Goal: Transaction & Acquisition: Purchase product/service

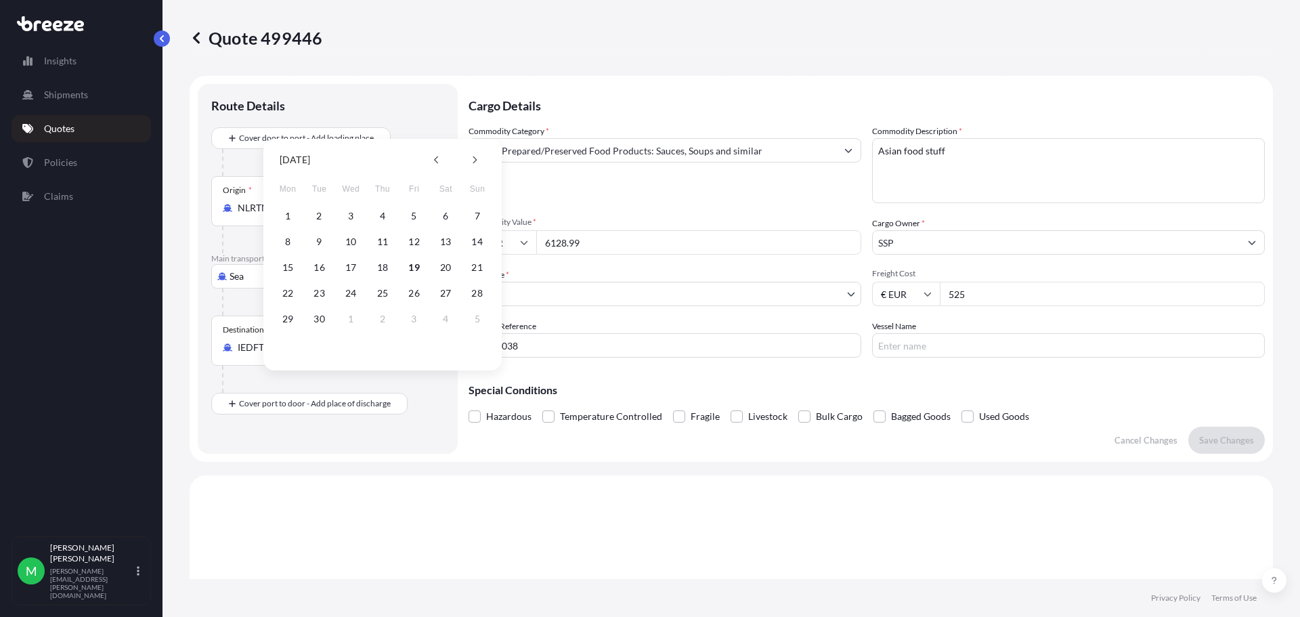
select select "Sea"
select select "1"
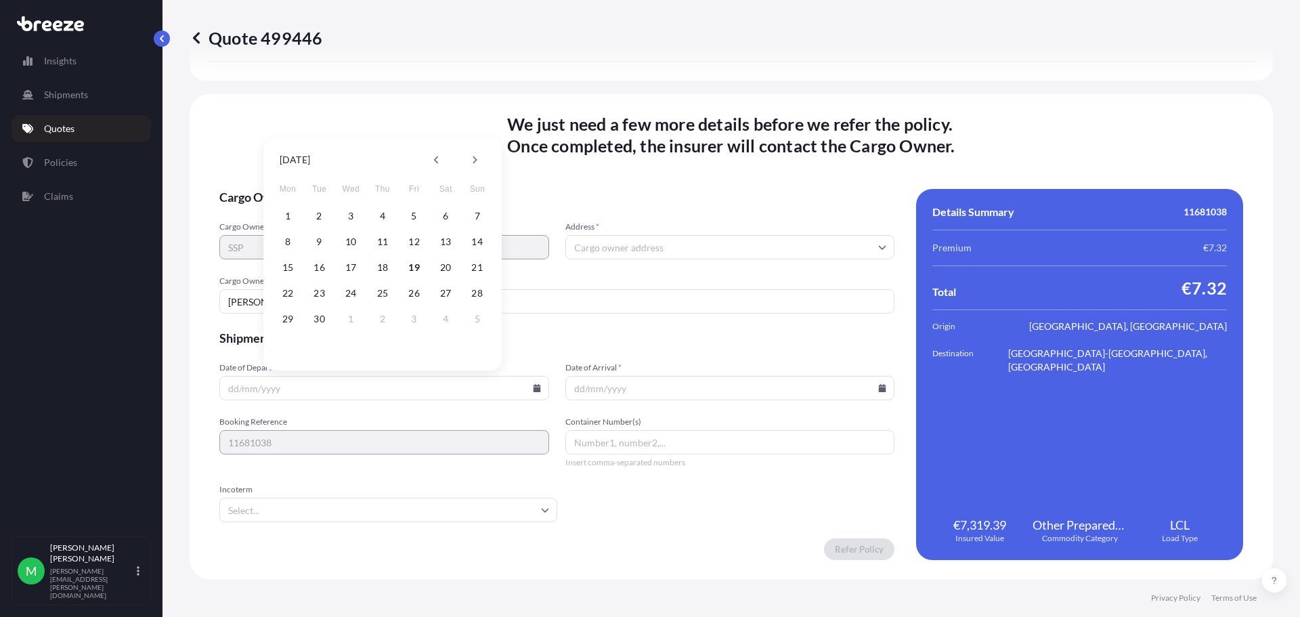
click at [704, 357] on form "Cargo Owner Details Cargo Owner Name SSP Address * Cargo Owner Email * [PERSON_…" at bounding box center [556, 374] width 675 height 371
click at [721, 246] on input "Address *" at bounding box center [730, 247] width 330 height 24
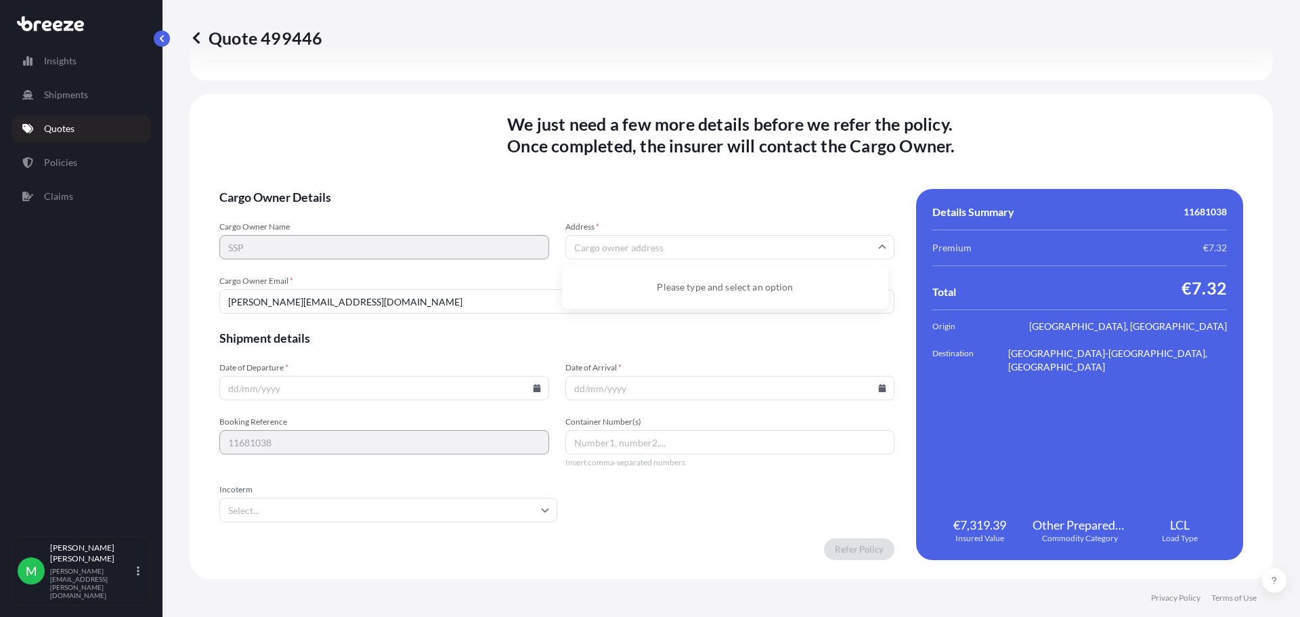
paste input "[PERSON_NAME][STREET_ADDRESS]"
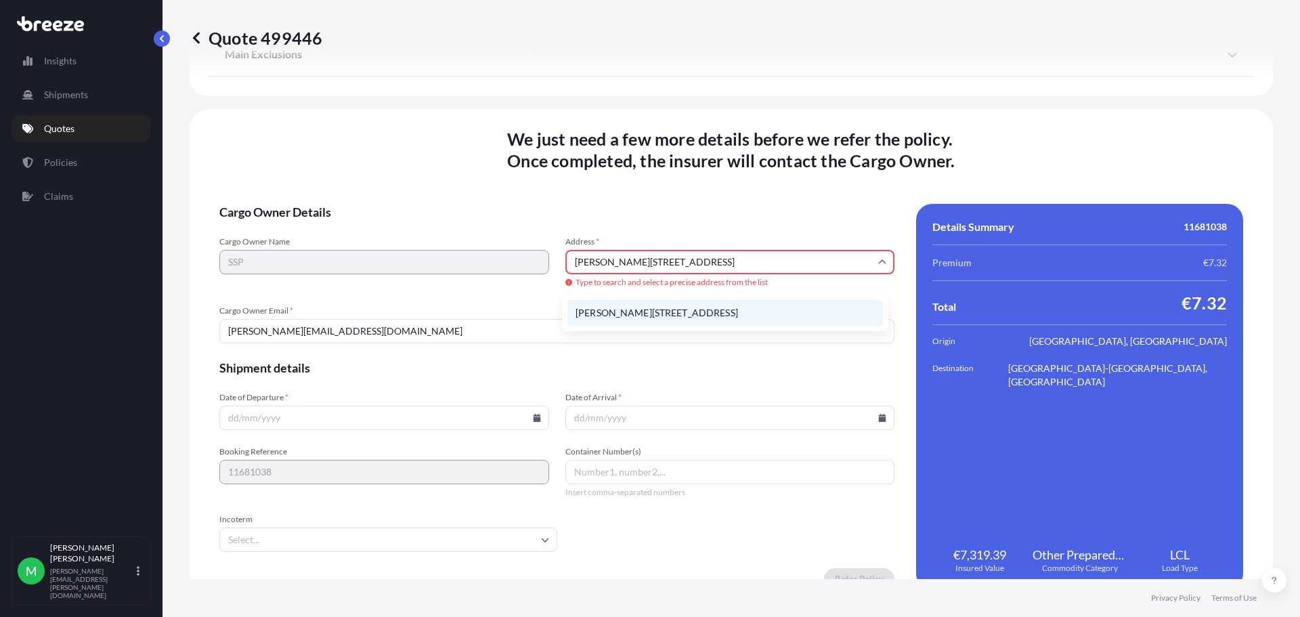
click at [735, 320] on li "[PERSON_NAME][STREET_ADDRESS]" at bounding box center [724, 313] width 315 height 26
type input "[PERSON_NAME][STREET_ADDRESS]"
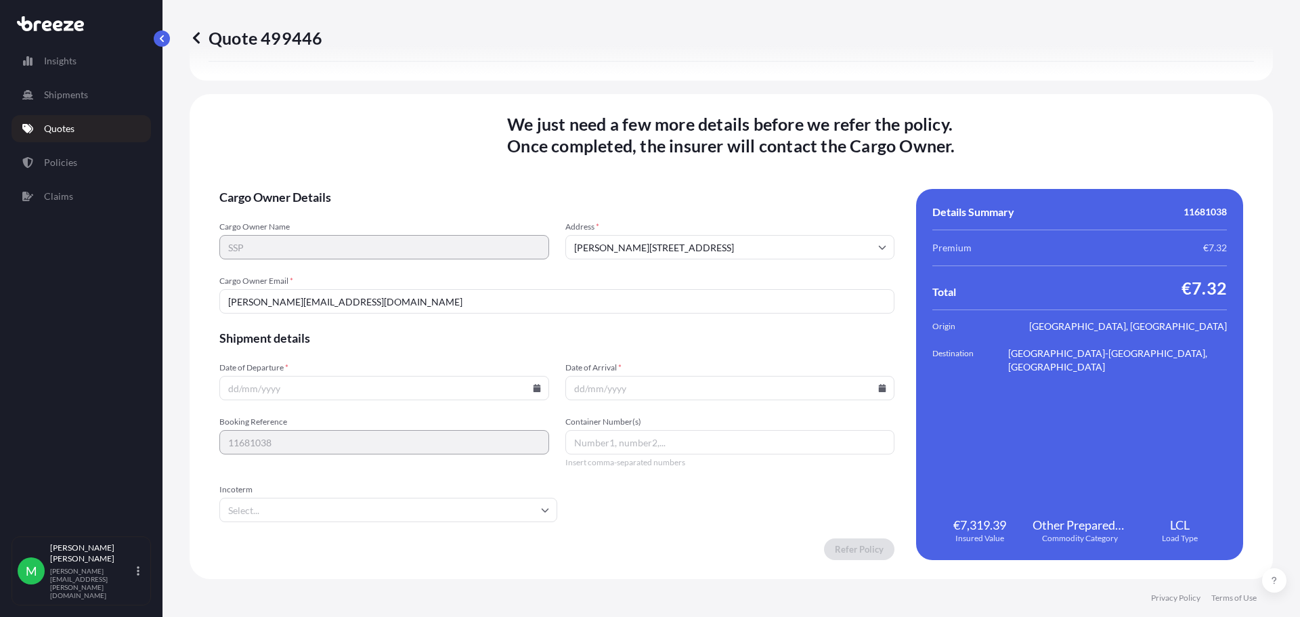
click at [536, 386] on icon at bounding box center [536, 388] width 7 height 8
click at [415, 293] on button "26" at bounding box center [414, 293] width 22 height 22
type input "[DATE]"
click at [879, 391] on icon at bounding box center [882, 388] width 7 height 8
click at [665, 317] on button "30" at bounding box center [662, 319] width 22 height 22
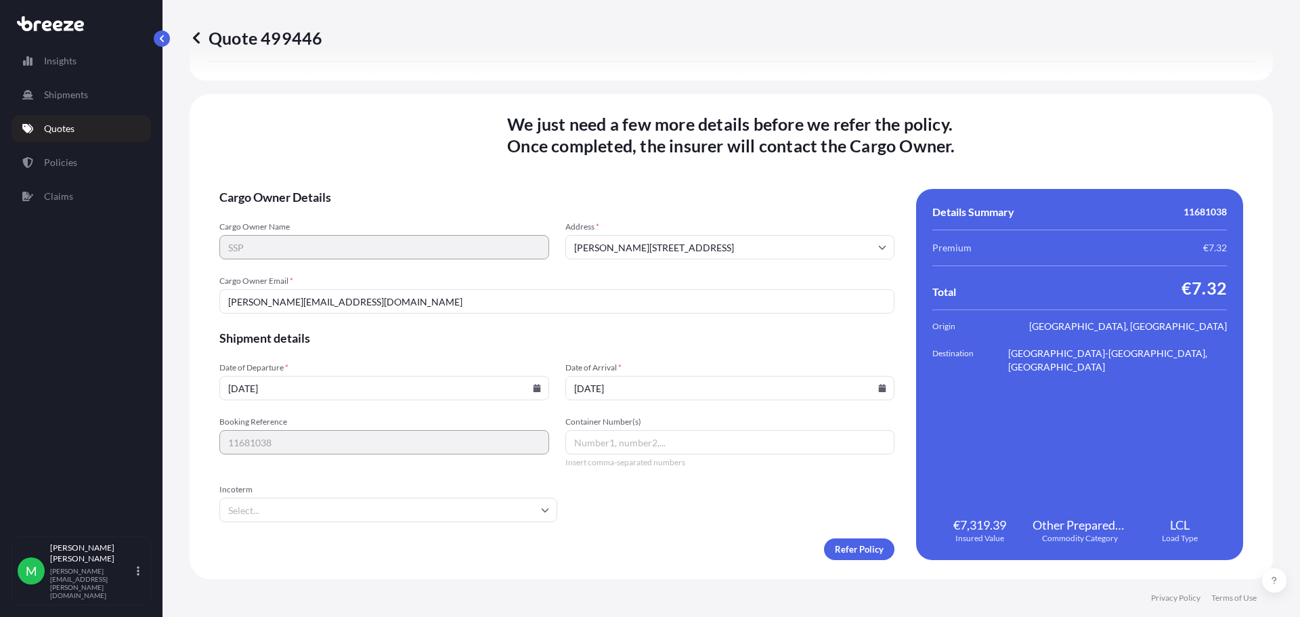
type input "[DATE]"
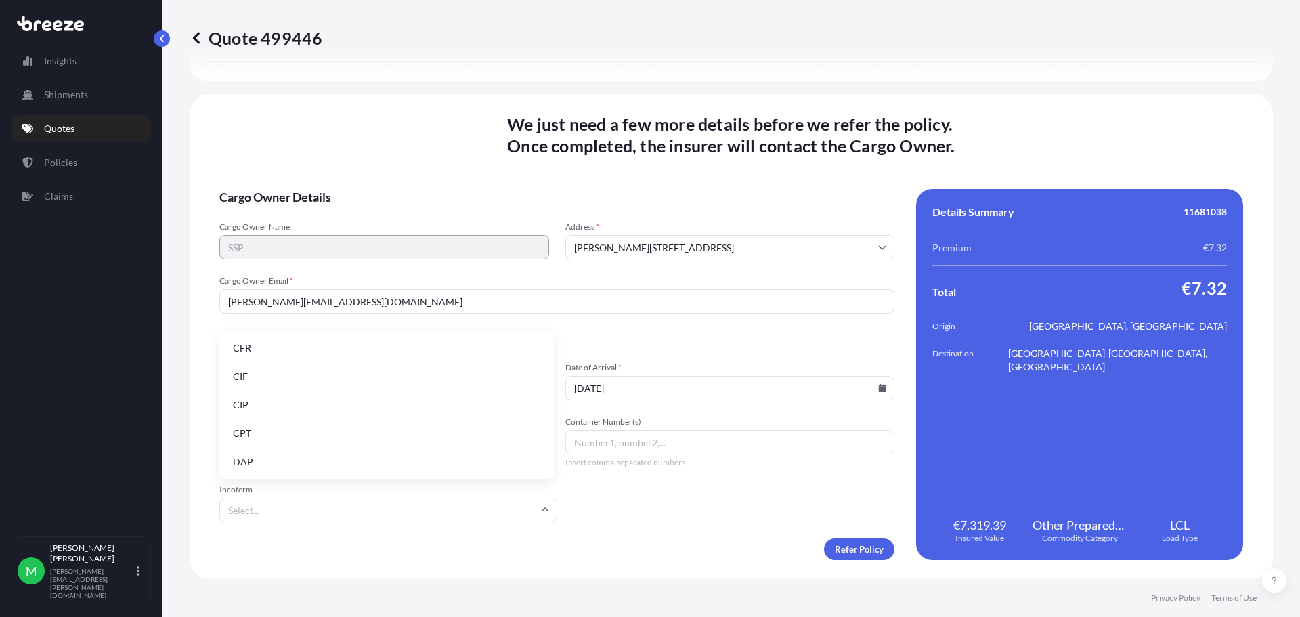
click at [422, 511] on input "Incoterm" at bounding box center [388, 510] width 338 height 24
click at [353, 371] on li "EXW" at bounding box center [387, 375] width 324 height 26
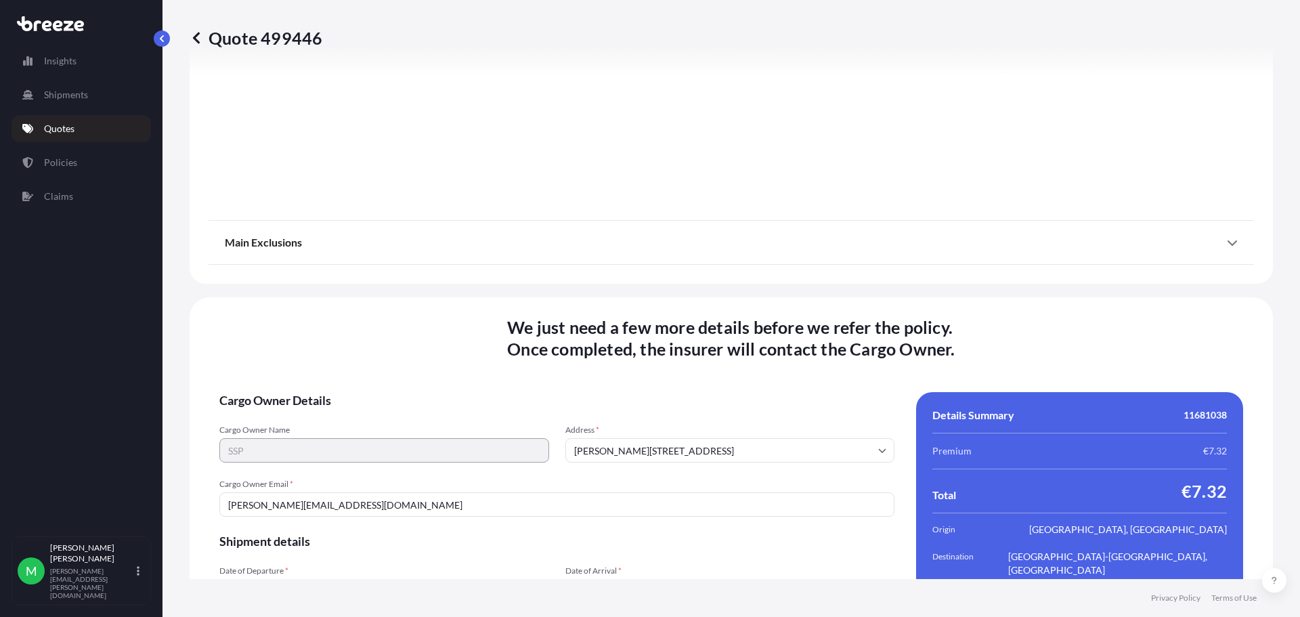
scroll to position [1654, 0]
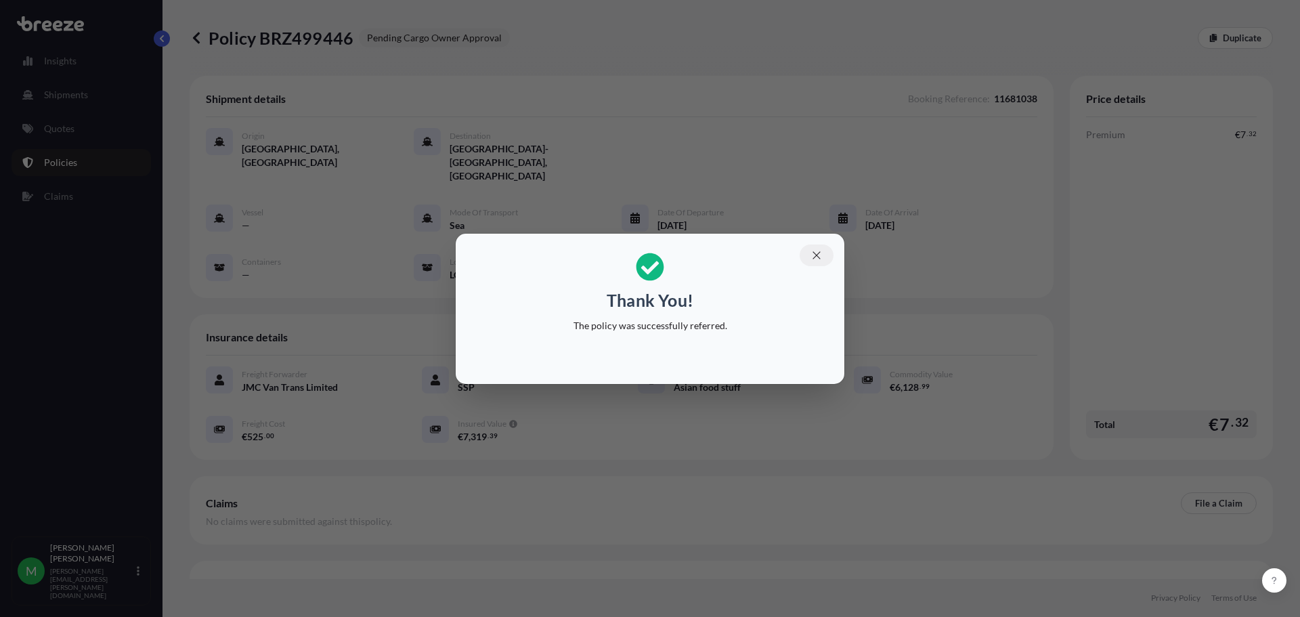
click at [823, 256] on button "button" at bounding box center [817, 255] width 34 height 22
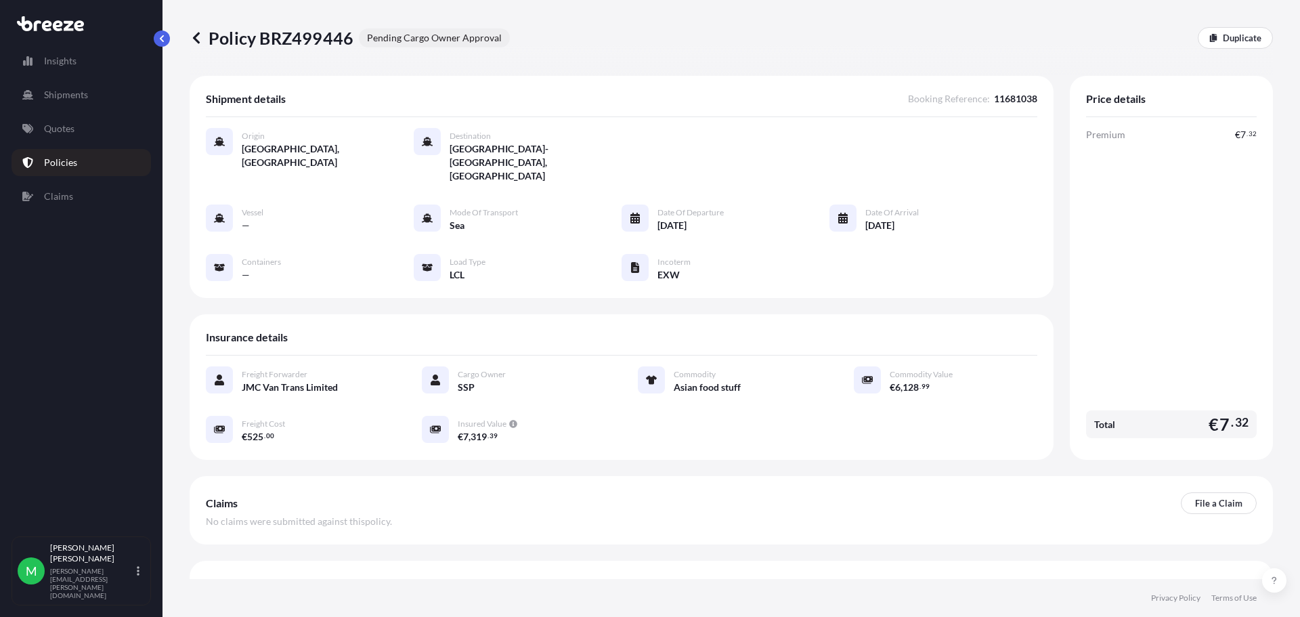
click at [202, 37] on icon at bounding box center [197, 38] width 14 height 14
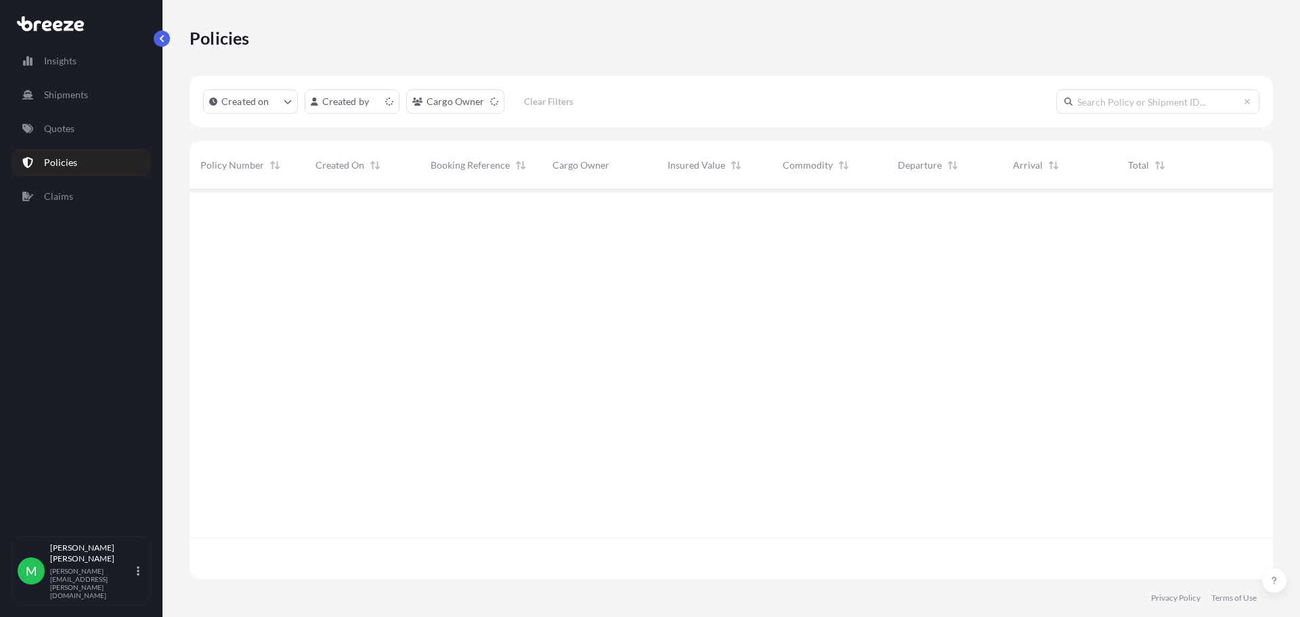
scroll to position [387, 1073]
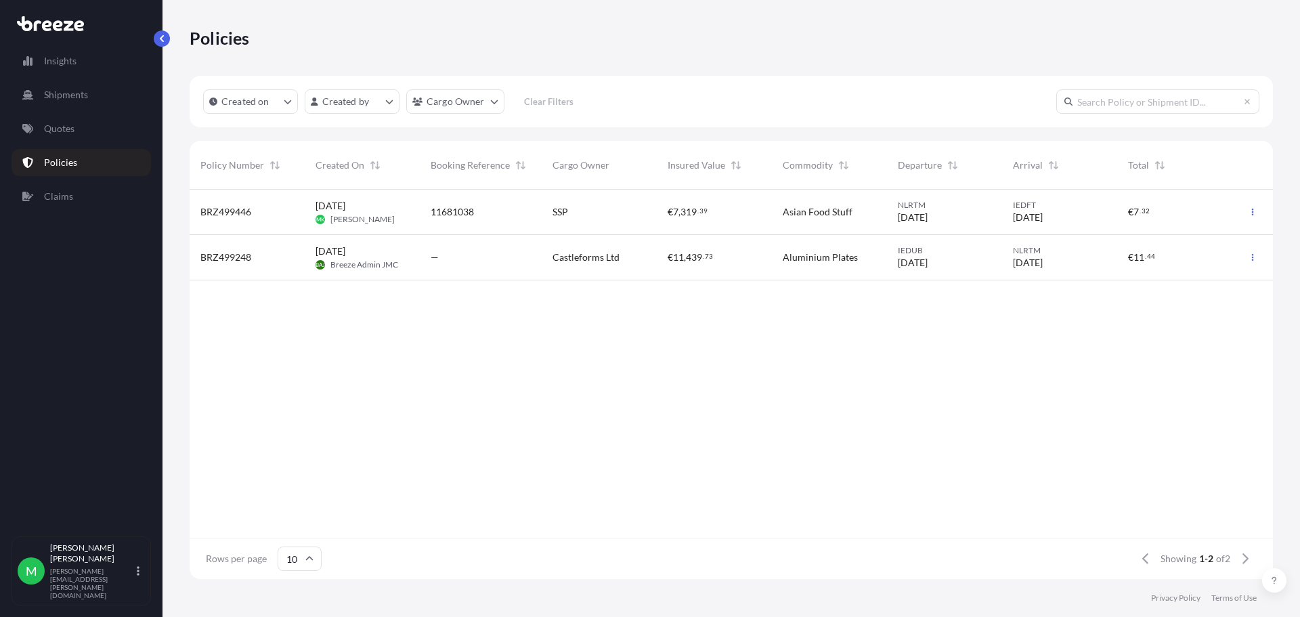
click at [244, 215] on span "BRZ499446" at bounding box center [225, 212] width 51 height 14
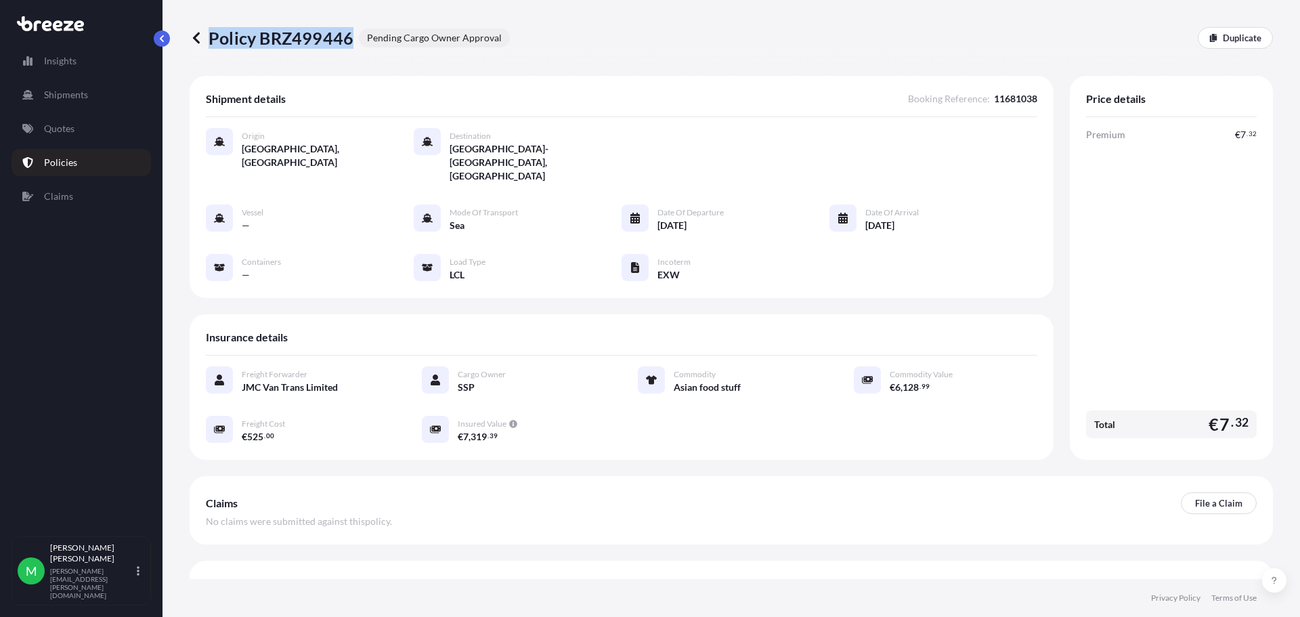
drag, startPoint x: 338, startPoint y: 40, endPoint x: 213, endPoint y: 49, distance: 126.2
click at [213, 49] on div "Policy BRZ499446 Pending Cargo Owner Approval Duplicate" at bounding box center [731, 38] width 1083 height 76
copy p "Policy BRZ499446"
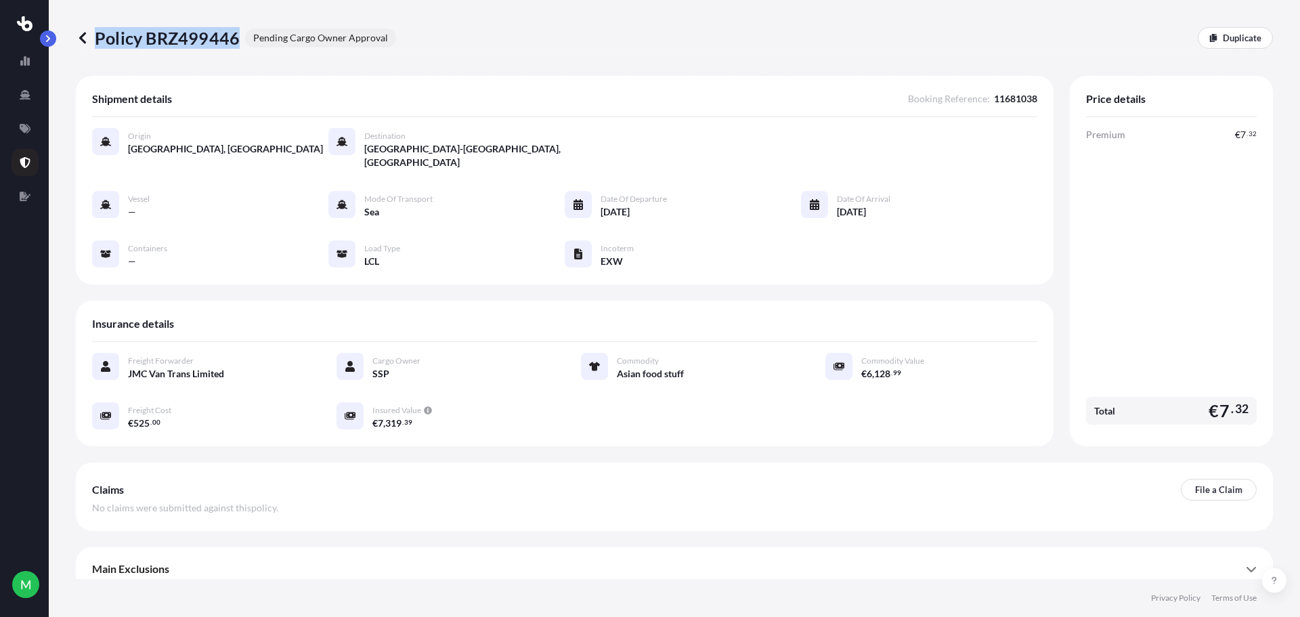
click at [80, 37] on icon at bounding box center [82, 38] width 7 height 12
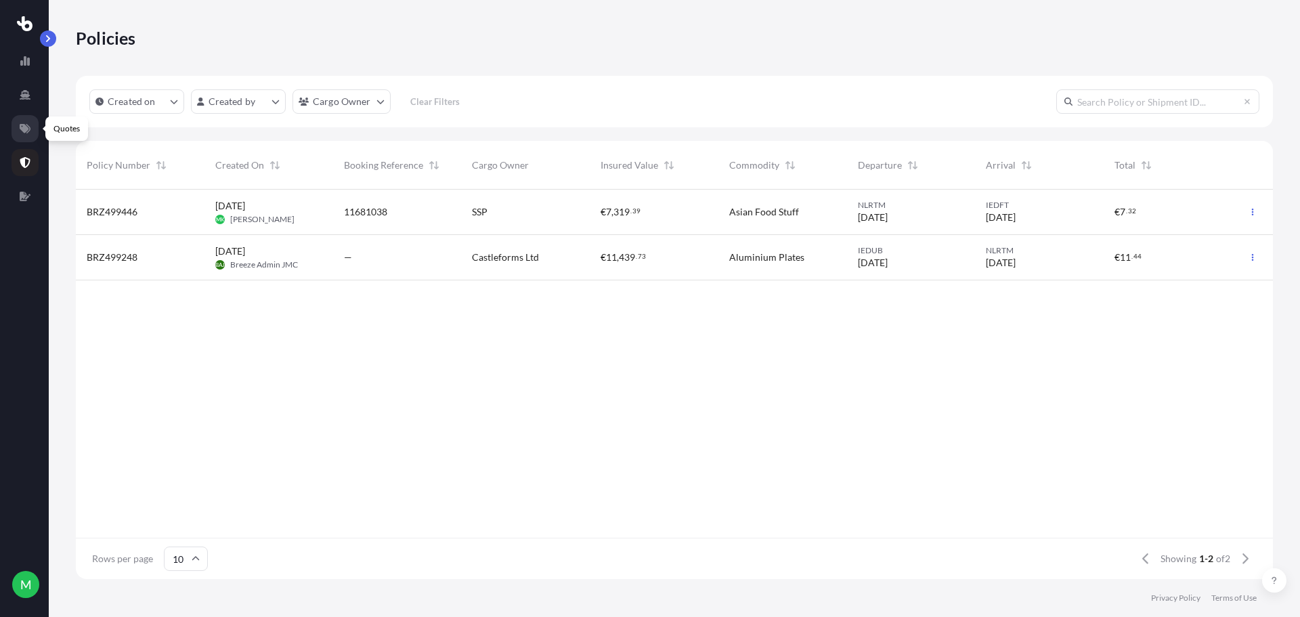
scroll to position [387, 1187]
click at [24, 130] on icon at bounding box center [25, 128] width 11 height 9
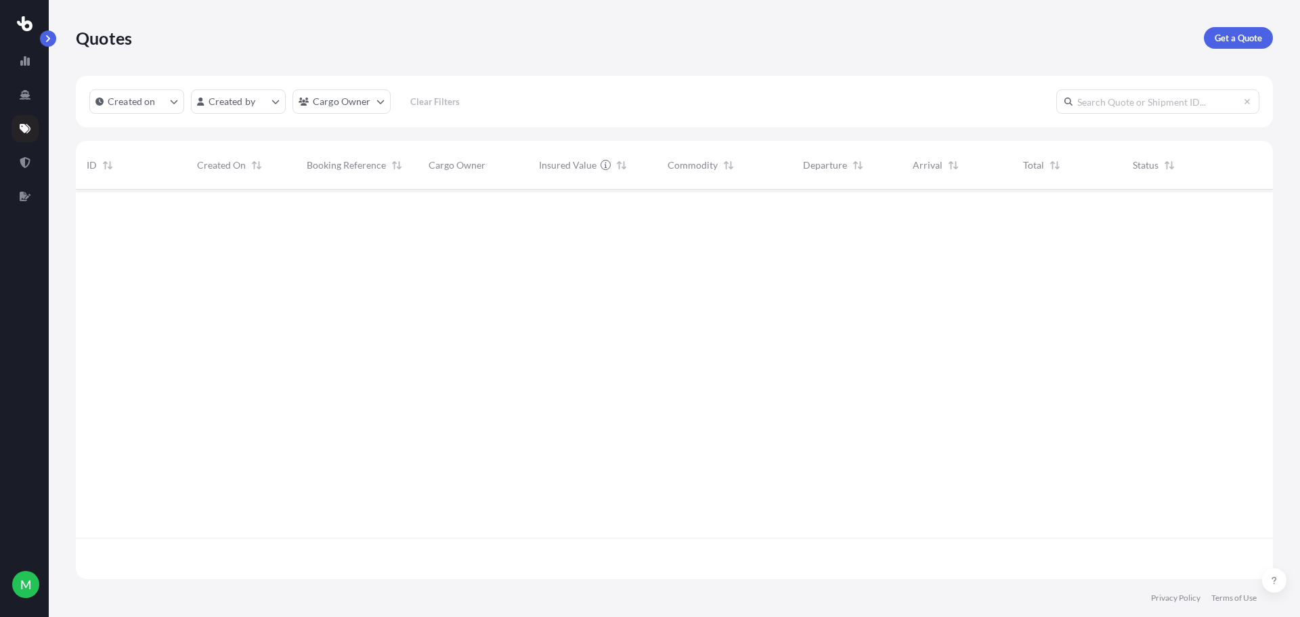
scroll to position [387, 1187]
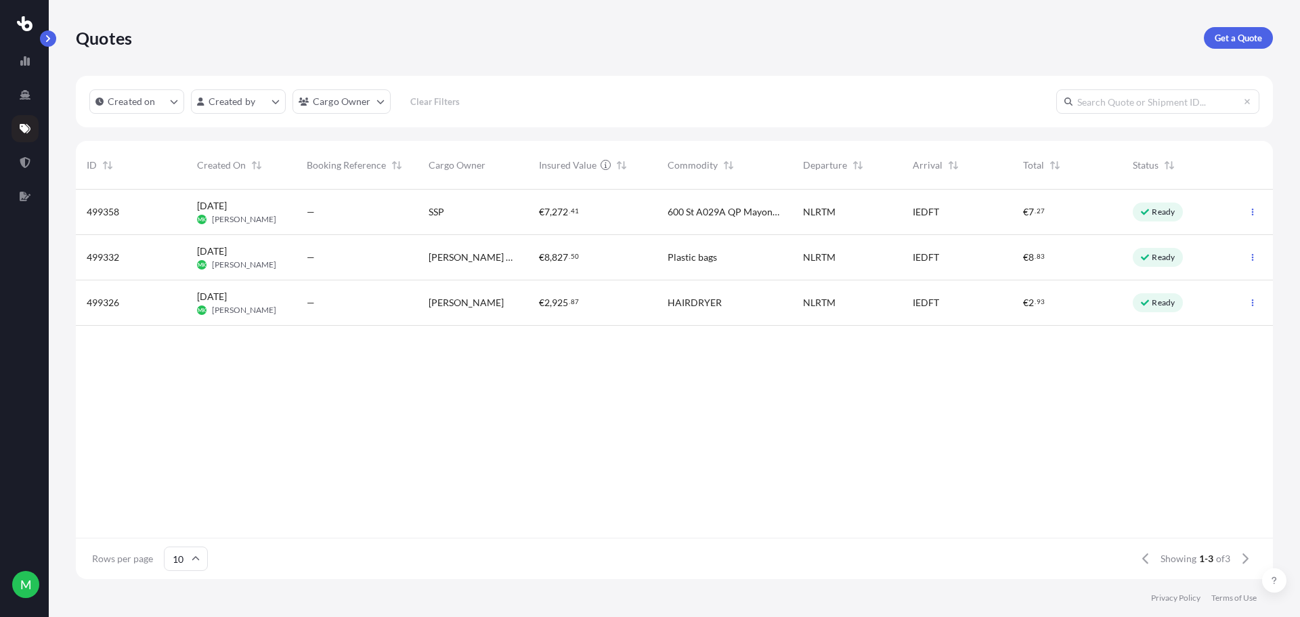
click at [291, 206] on div "[DATE] MK [PERSON_NAME]" at bounding box center [241, 212] width 110 height 45
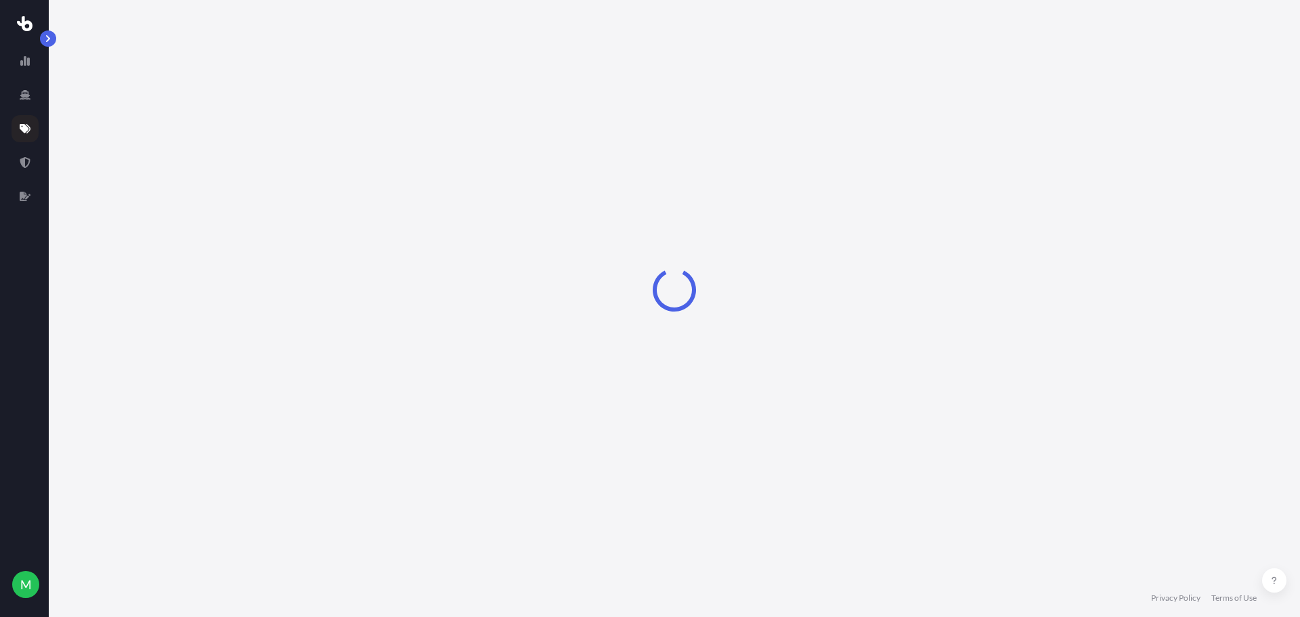
select select "Sea"
select select "1"
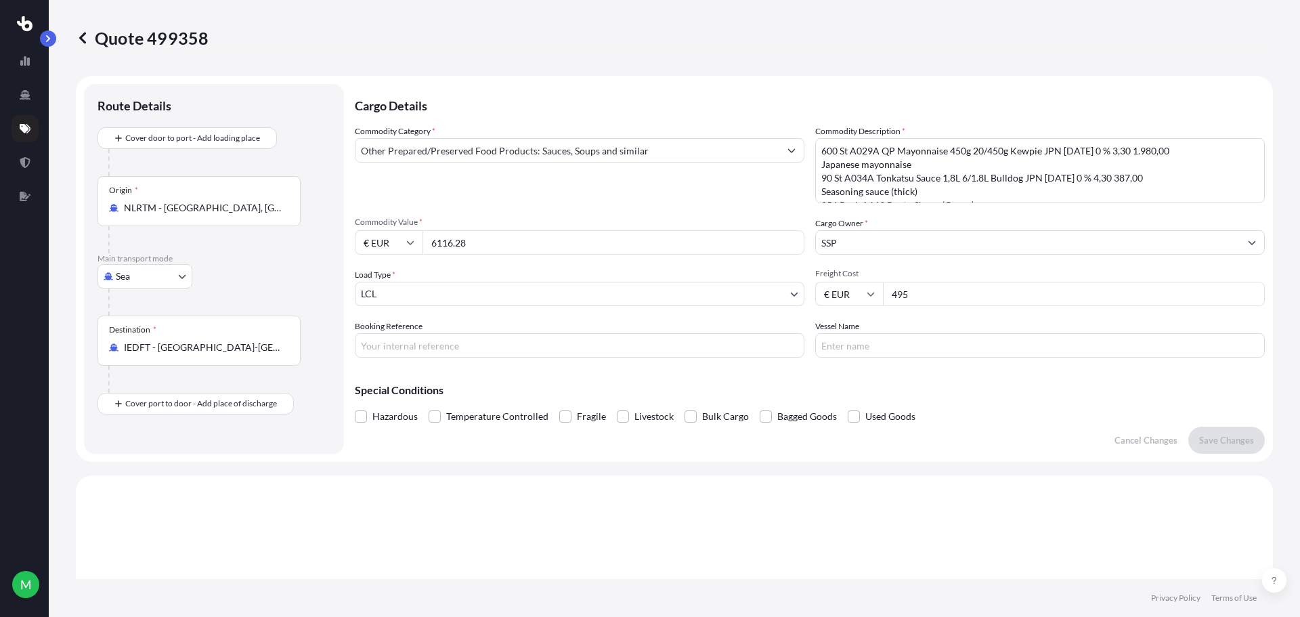
click at [81, 39] on icon at bounding box center [82, 38] width 7 height 12
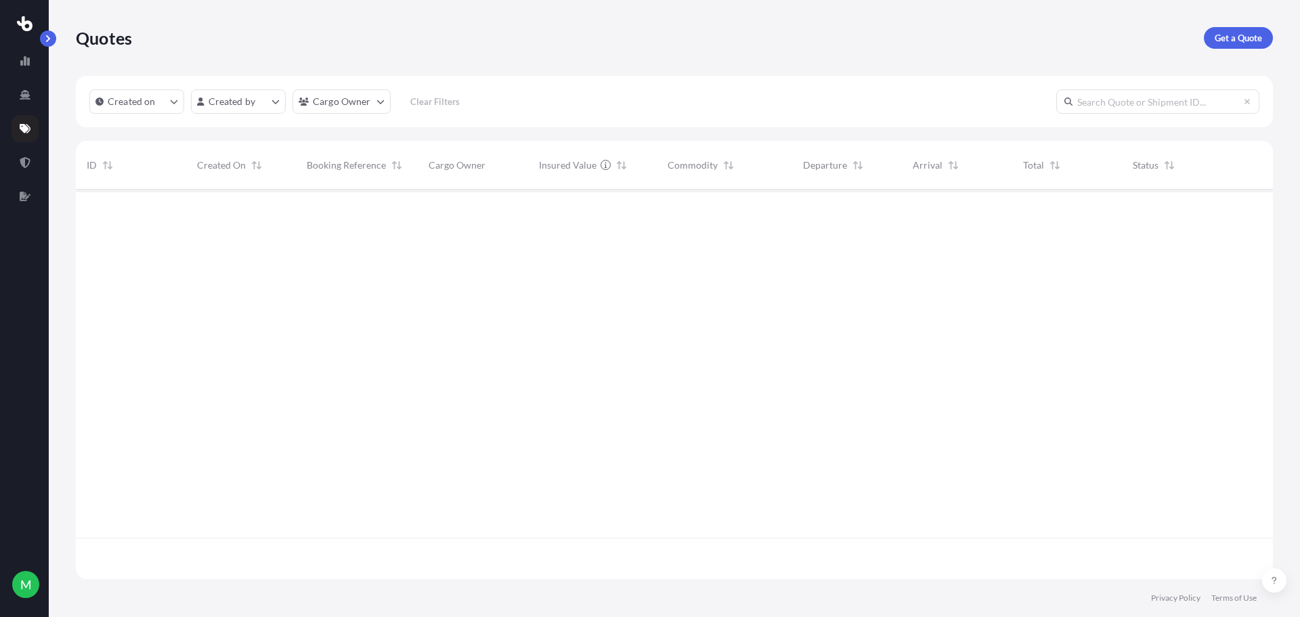
scroll to position [387, 1187]
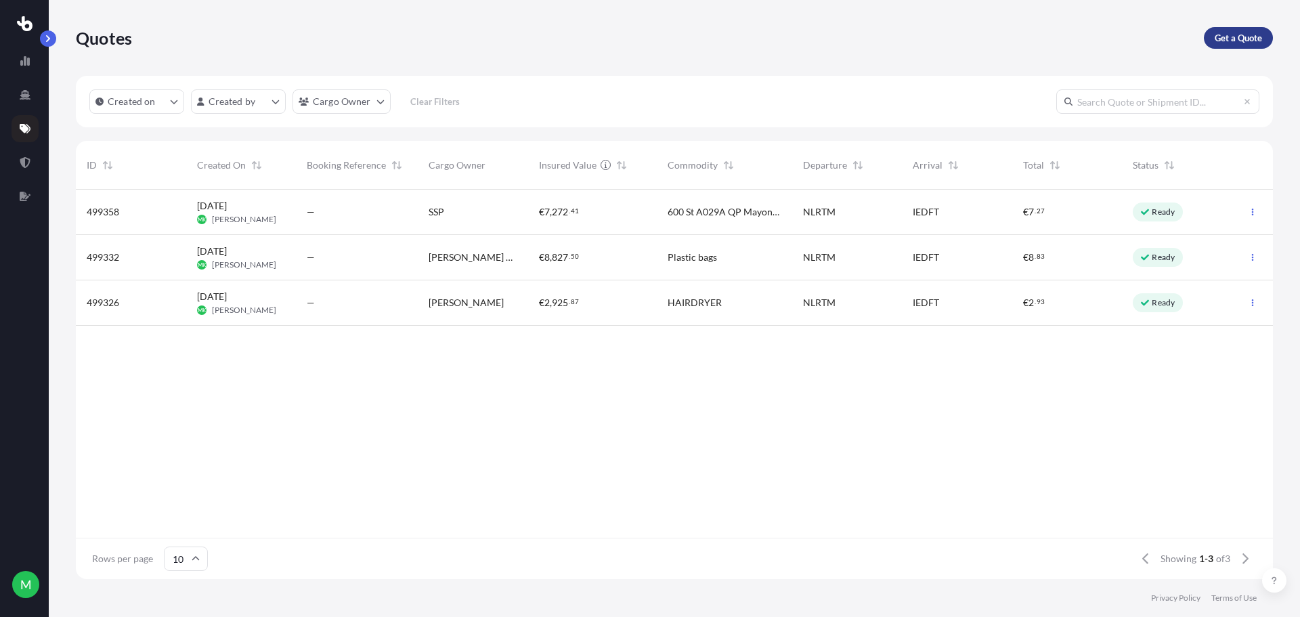
click at [1238, 32] on p "Get a Quote" at bounding box center [1238, 38] width 47 height 14
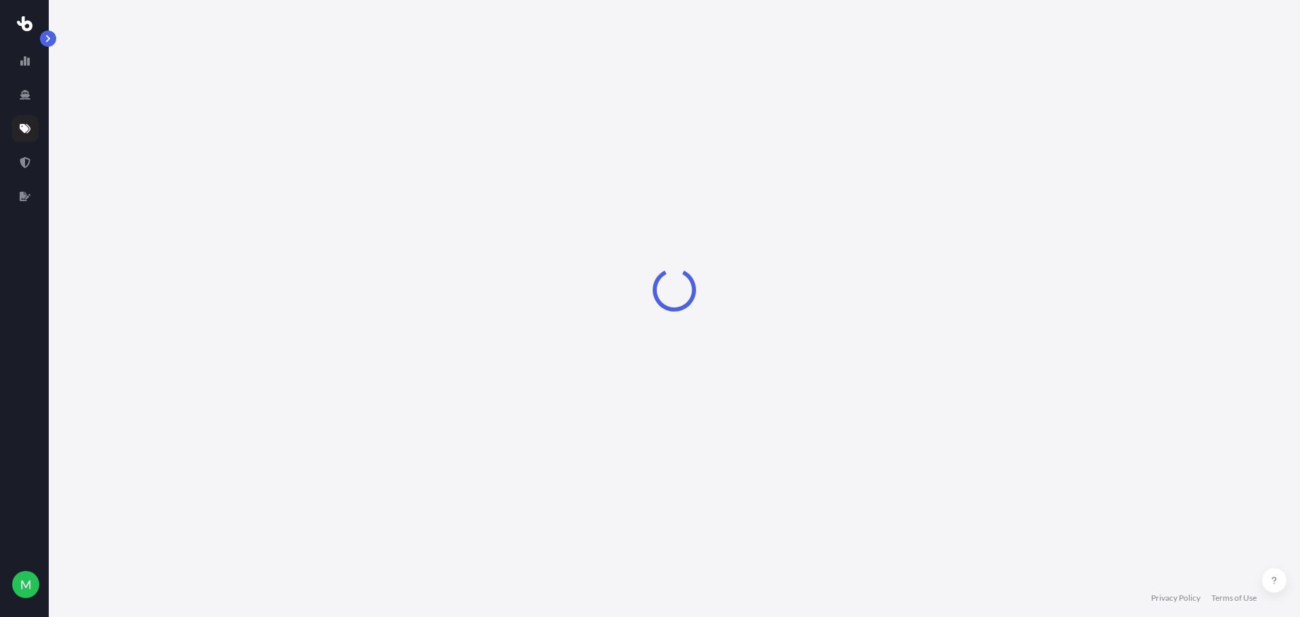
select select "Sea"
select select "1"
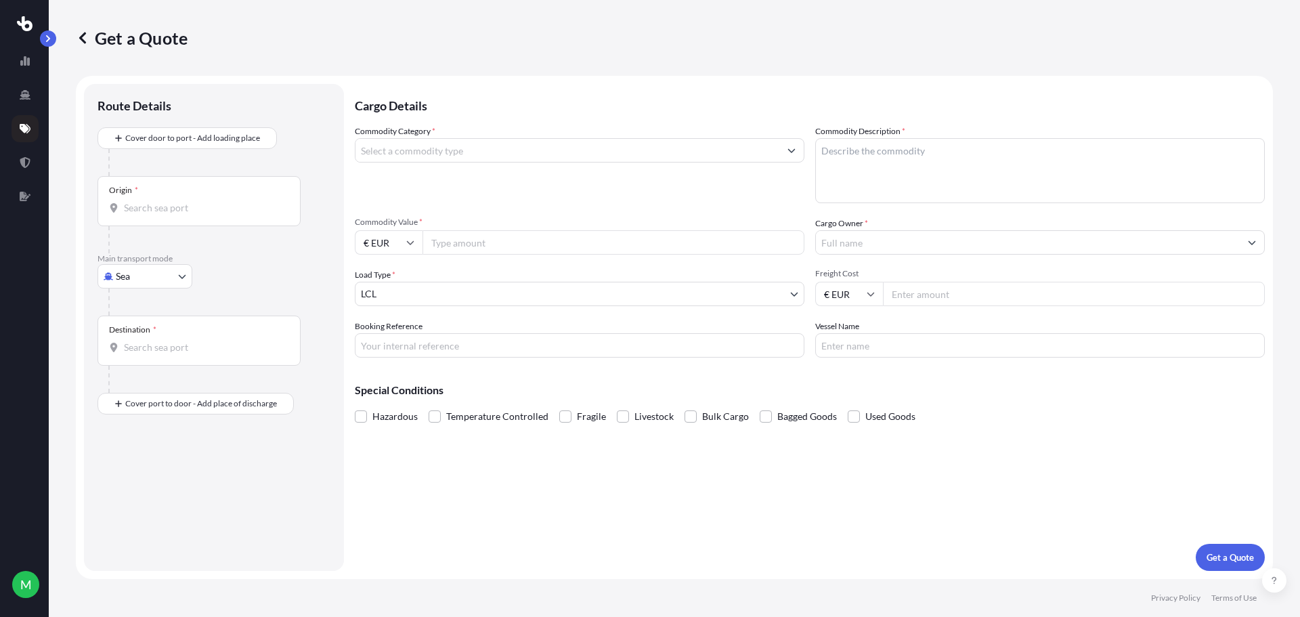
click at [640, 155] on input "Commodity Category *" at bounding box center [567, 150] width 424 height 24
type input "Other Prepared/Preserved Food Products: Sauces, Soups and similar"
click at [1001, 157] on textarea "Commodity Description *" at bounding box center [1040, 170] width 450 height 65
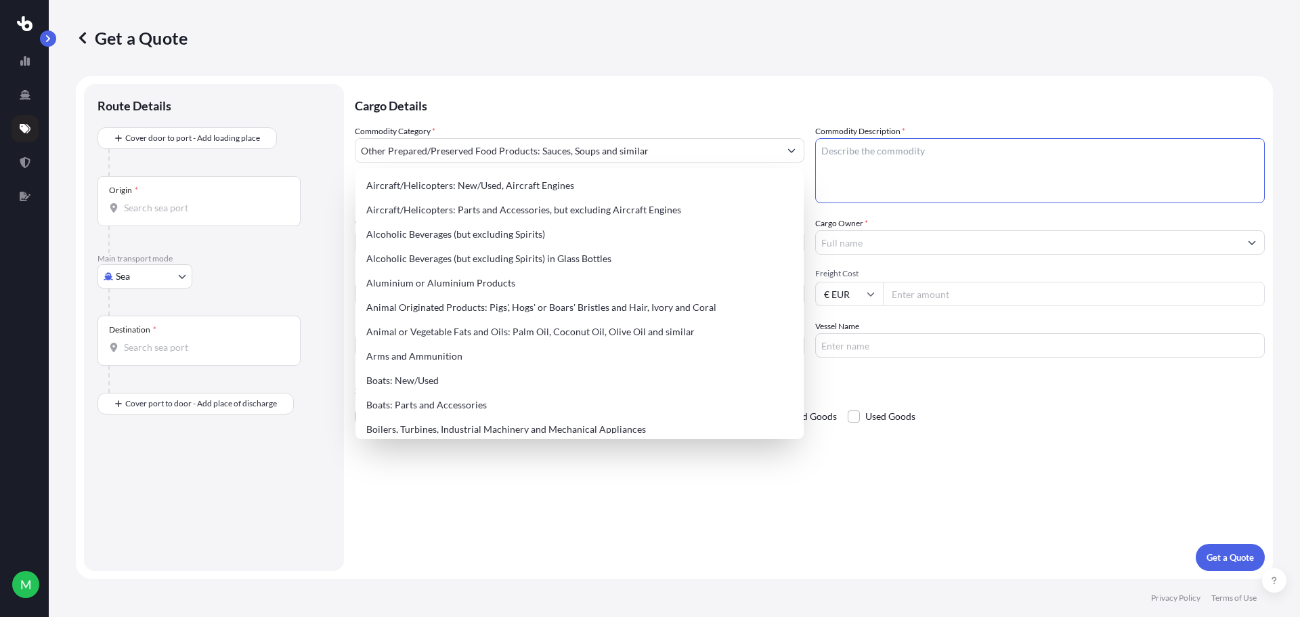
paste textarea "Qty Item no. Item Packaging Manufacturer Origin BBD Tax Price Net 600 St A029A …"
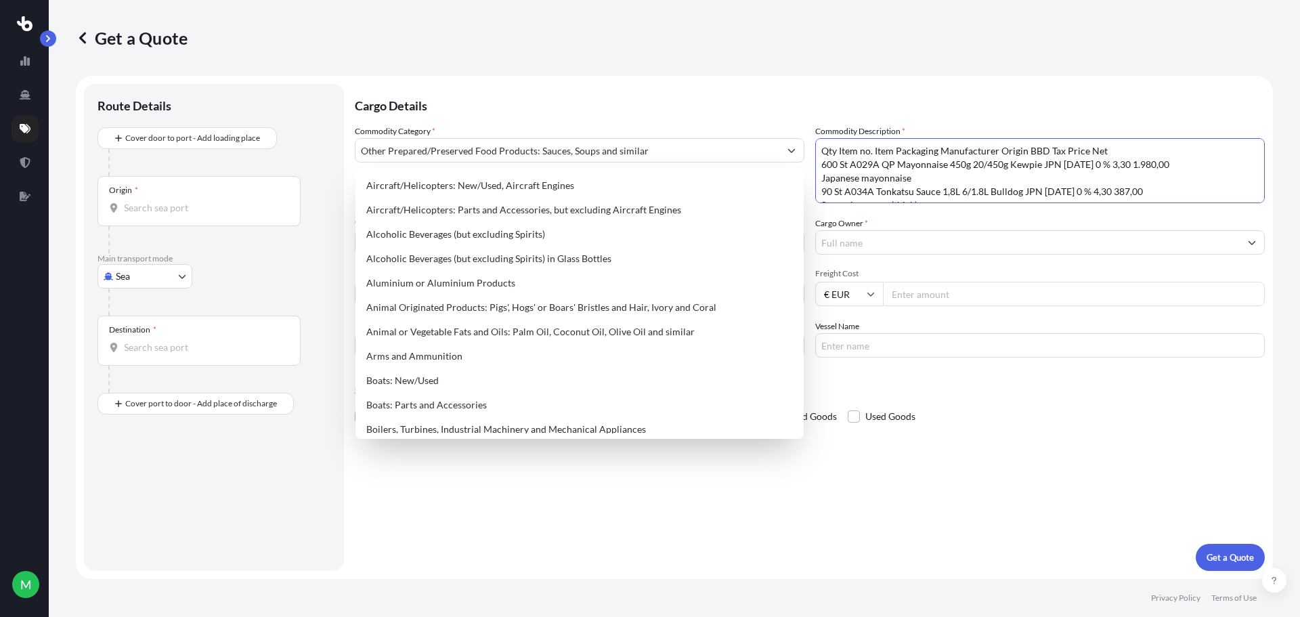
scroll to position [320, 0]
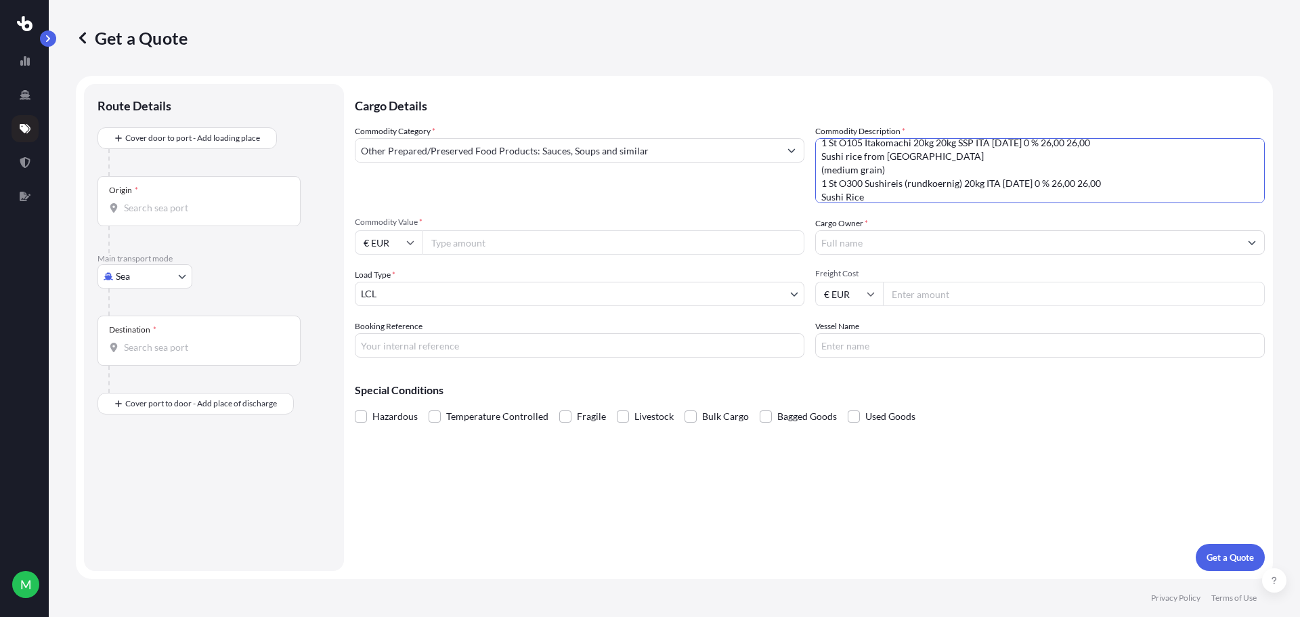
type textarea "Qty Item no. Item Packaging Manufacturer Origin BBD Tax Price Net 600 St A029A …"
click at [449, 244] on input "Commodity Value *" at bounding box center [613, 242] width 382 height 24
type input "6116.28"
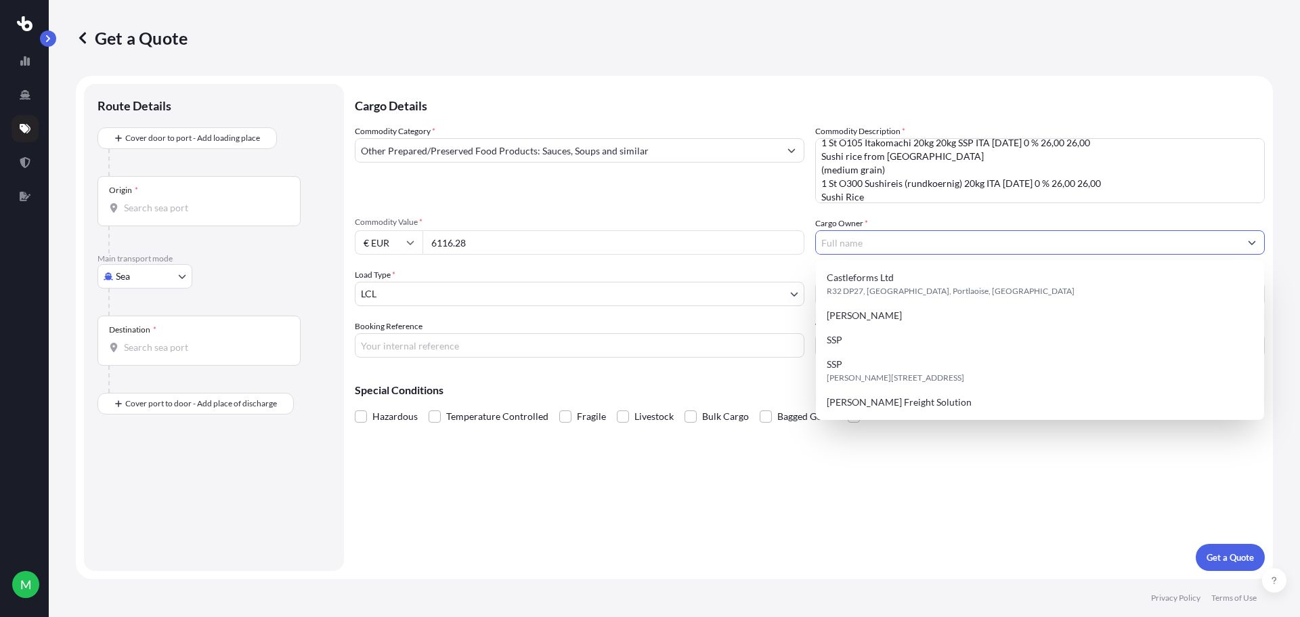
click at [850, 241] on input "Cargo Owner *" at bounding box center [1028, 242] width 424 height 24
paste input "SSP Trade"
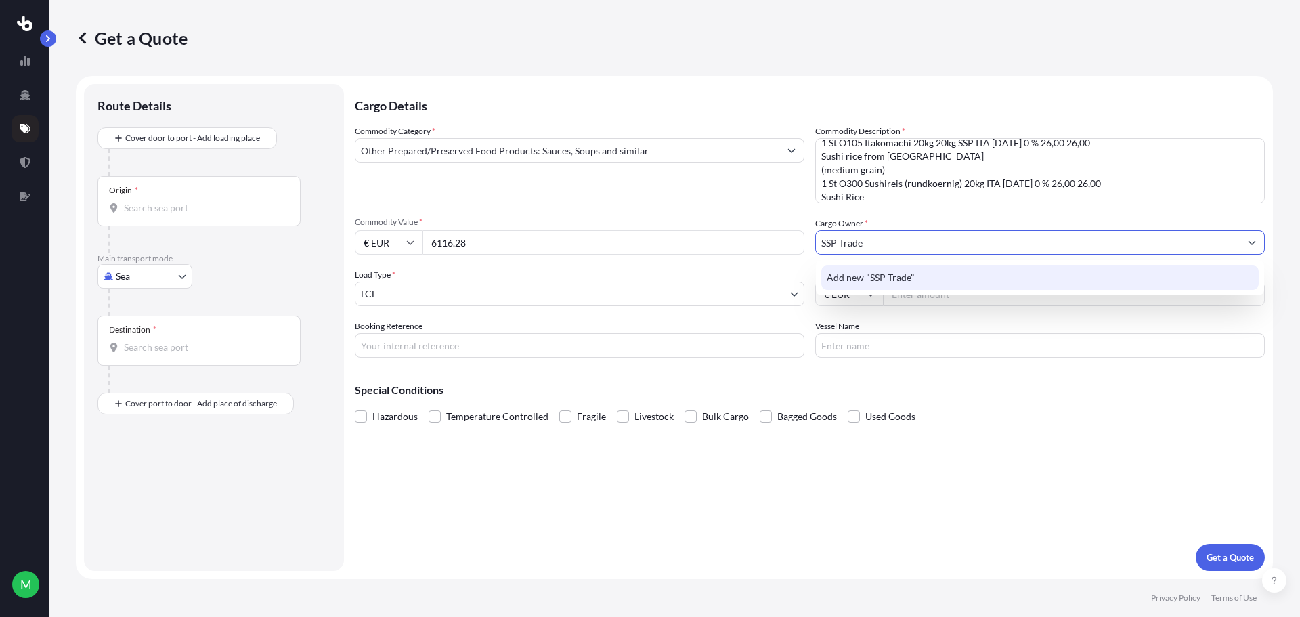
click at [916, 276] on div "Add new "SSP Trade"" at bounding box center [1039, 277] width 437 height 24
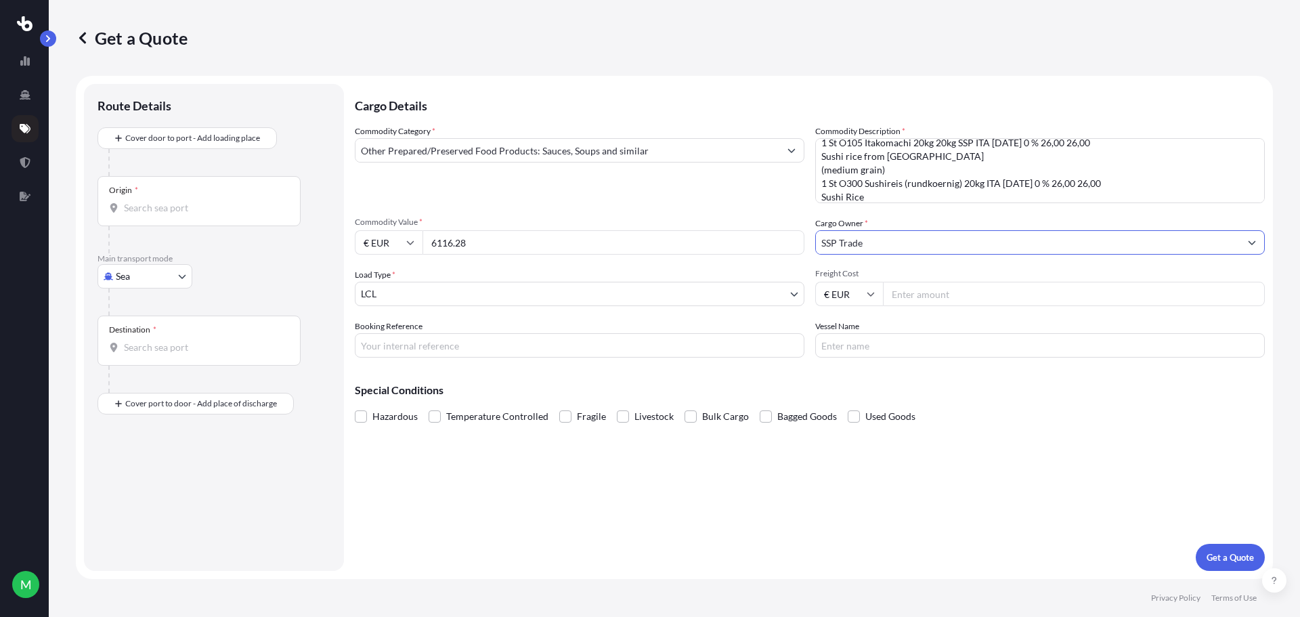
type input "SSP Trade"
click at [483, 340] on input "Booking Reference" at bounding box center [580, 345] width 450 height 24
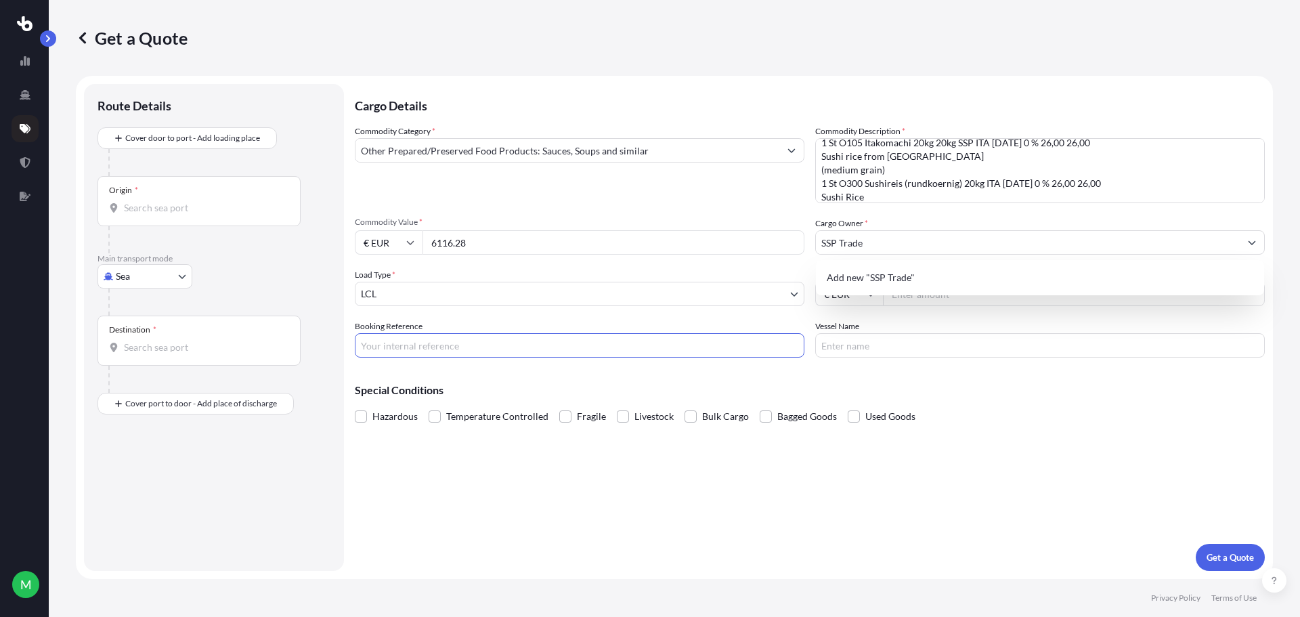
paste input "11679767"
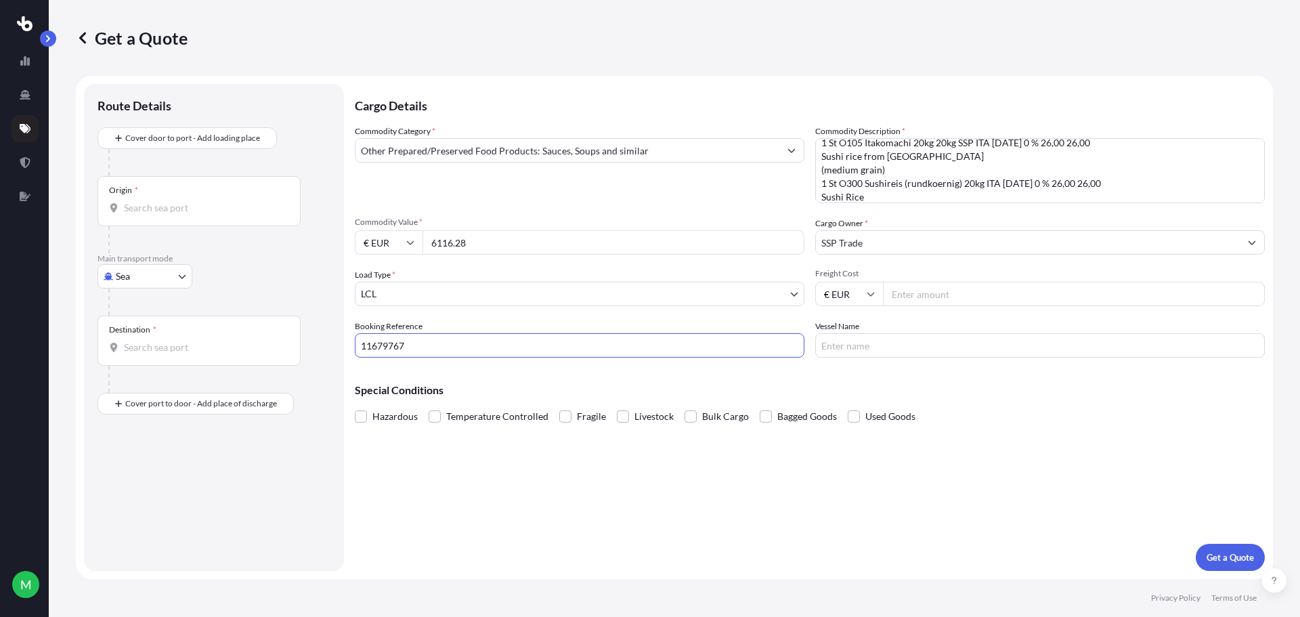
type input "11679767"
click at [169, 204] on input "Origin *" at bounding box center [204, 208] width 160 height 14
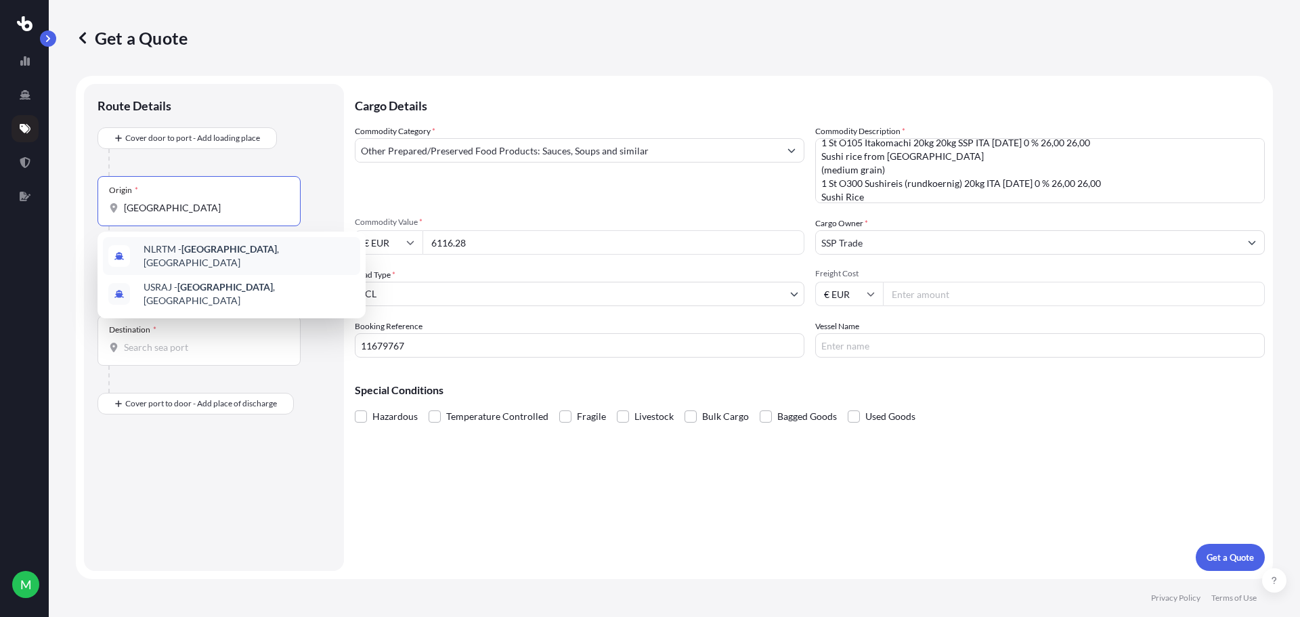
click at [168, 259] on span "NLRTM - [GEOGRAPHIC_DATA] , [GEOGRAPHIC_DATA]" at bounding box center [249, 255] width 211 height 27
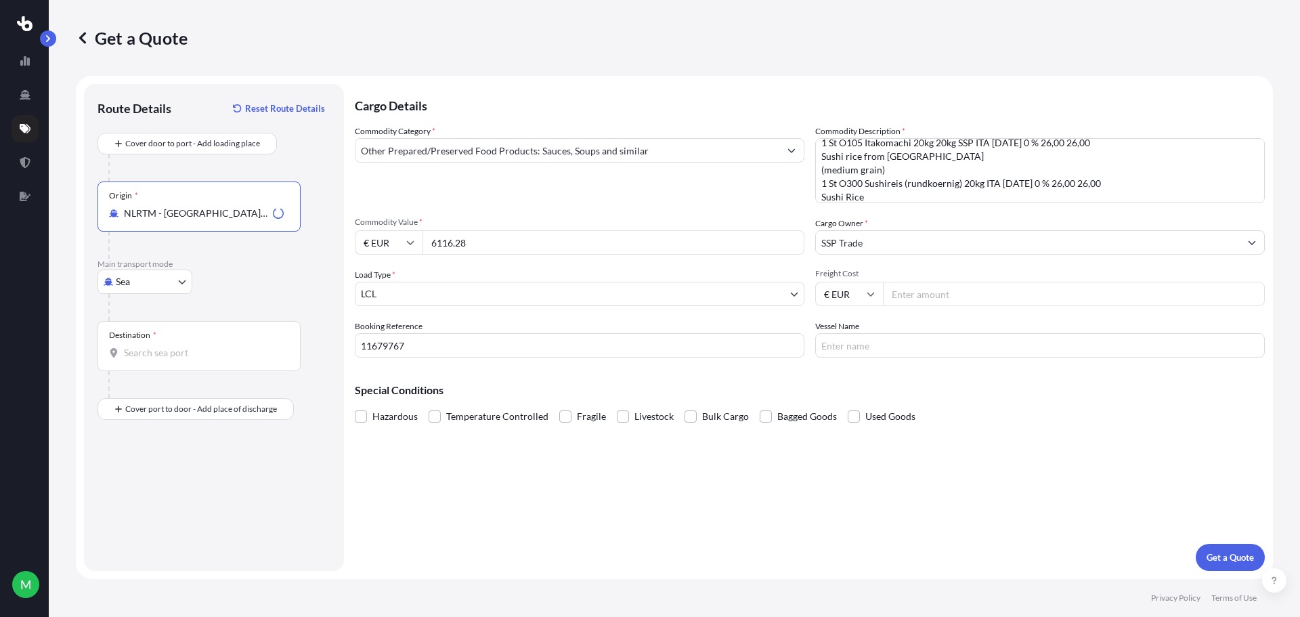
type input "NLRTM - [GEOGRAPHIC_DATA], [GEOGRAPHIC_DATA]"
click at [175, 347] on input "Destination *" at bounding box center [204, 353] width 160 height 14
type input "IEDFT - [GEOGRAPHIC_DATA]-[GEOGRAPHIC_DATA], [GEOGRAPHIC_DATA]"
click at [897, 300] on input "Freight Cost" at bounding box center [1074, 294] width 382 height 24
type input "495"
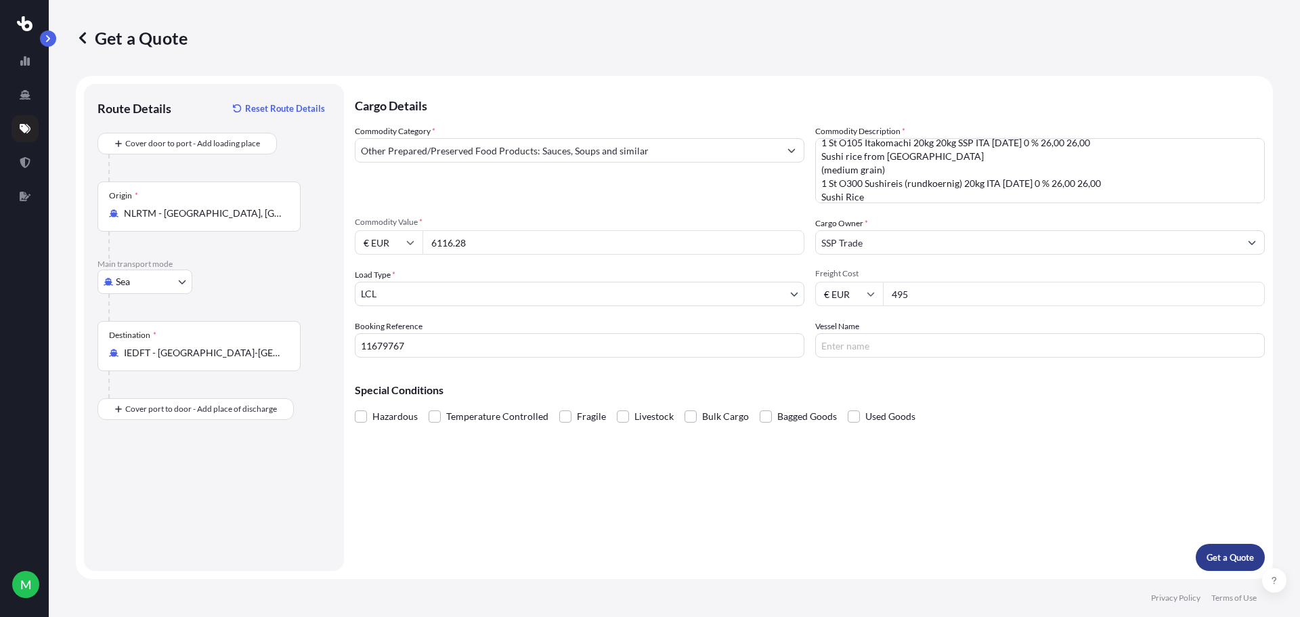
click at [1221, 563] on p "Get a Quote" at bounding box center [1229, 557] width 47 height 14
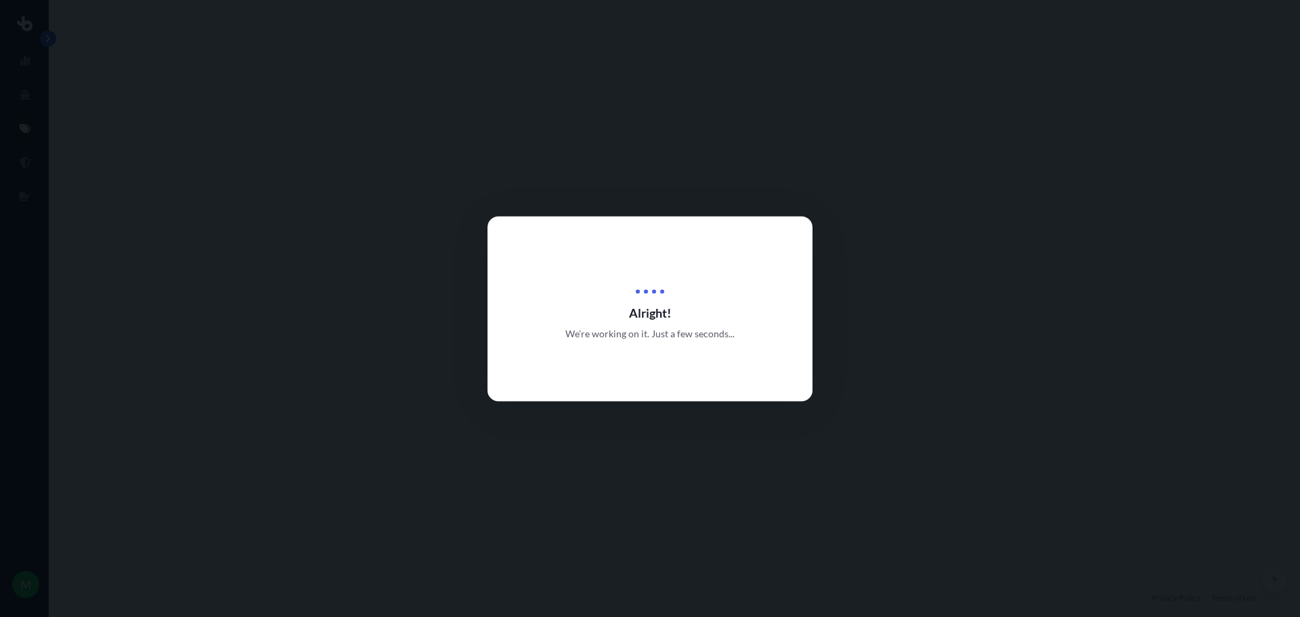
select select "Sea"
select select "1"
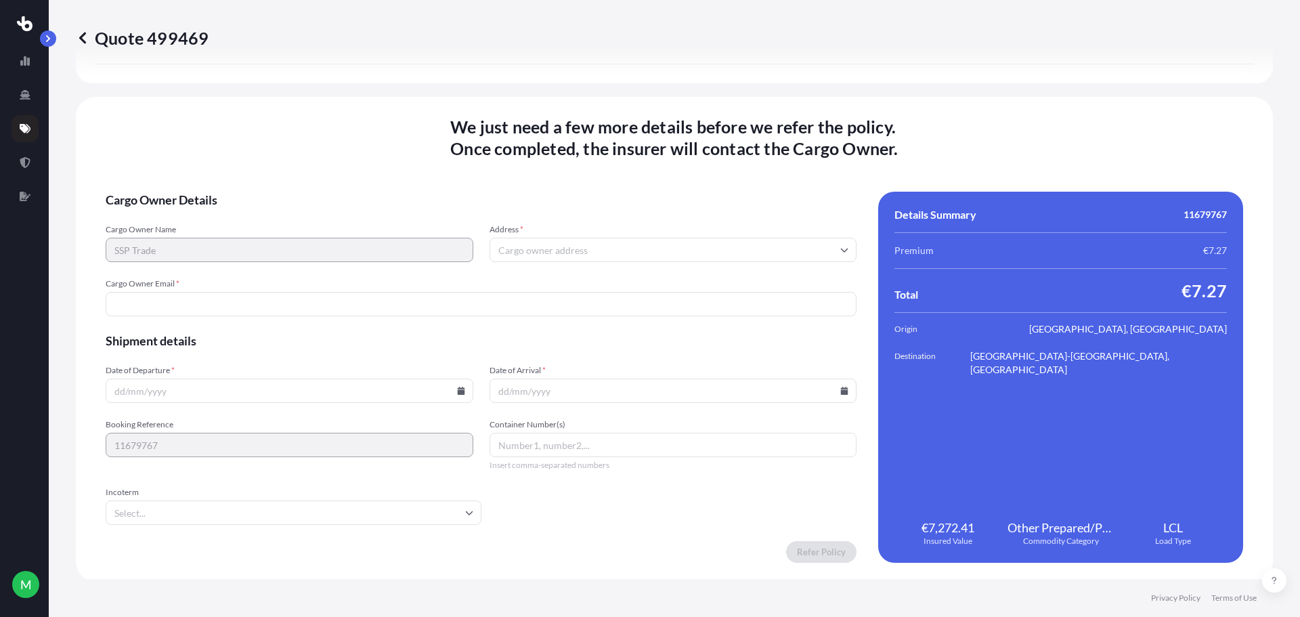
scroll to position [1654, 0]
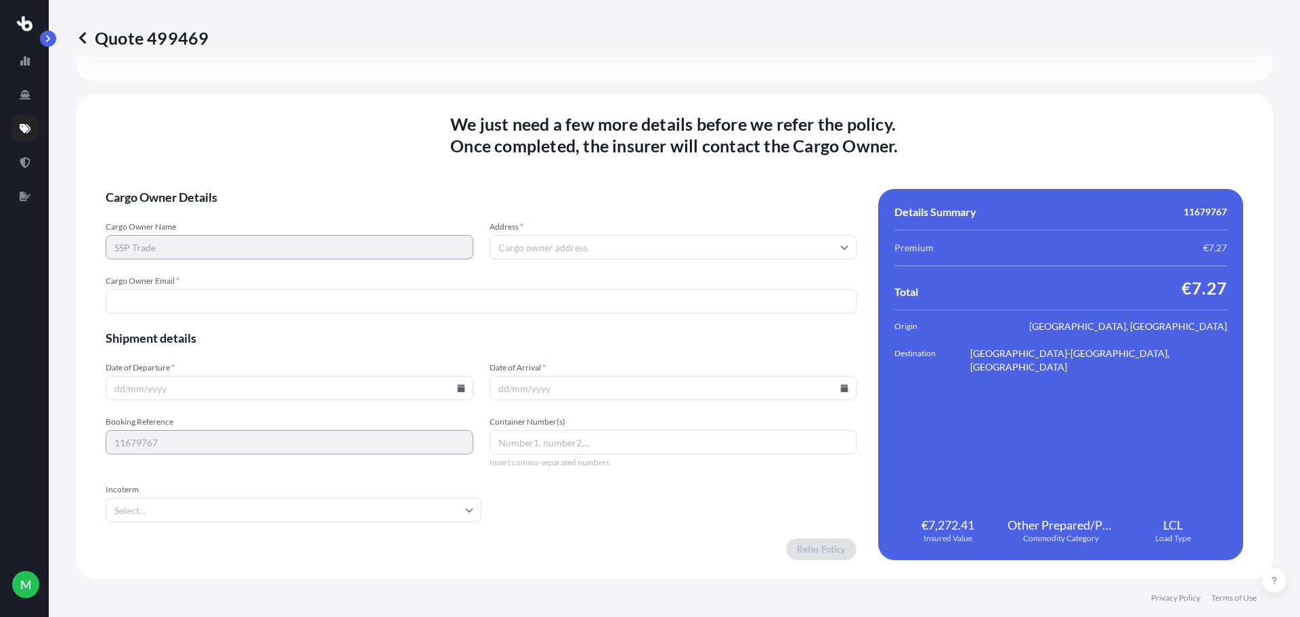
click at [568, 245] on input "Address *" at bounding box center [673, 247] width 368 height 24
paste input "[PERSON_NAME][STREET_ADDRESS]"
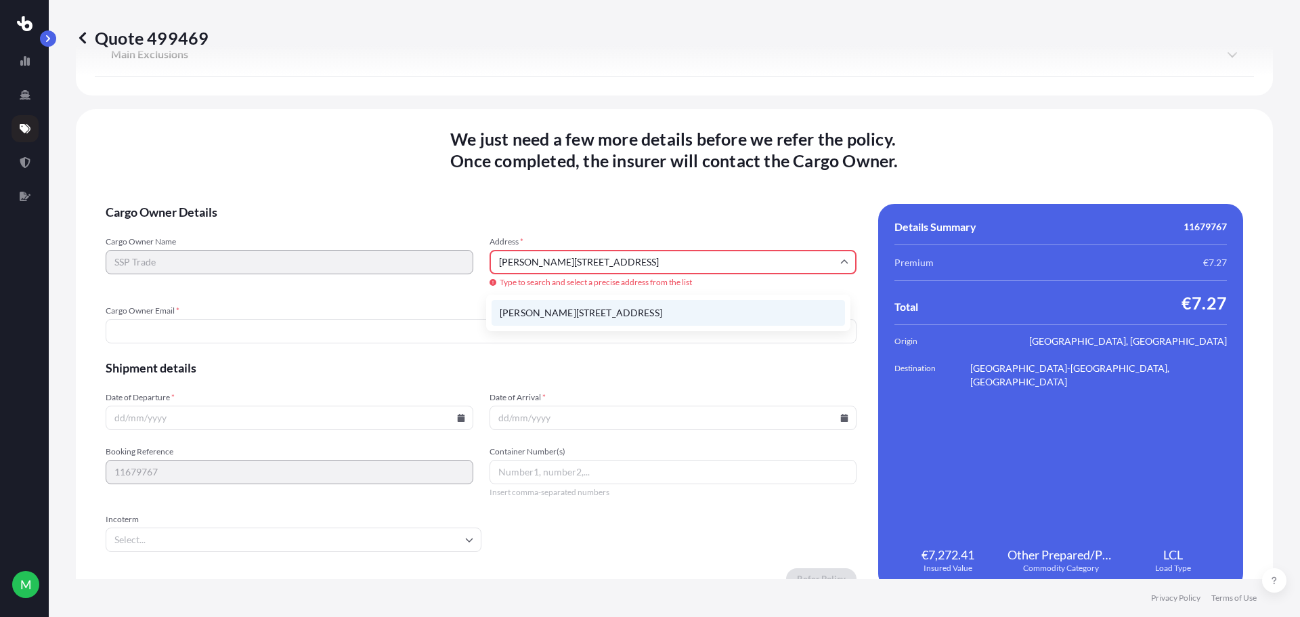
click at [722, 317] on li "[PERSON_NAME][STREET_ADDRESS]" at bounding box center [667, 313] width 353 height 26
type input "[PERSON_NAME][STREET_ADDRESS]"
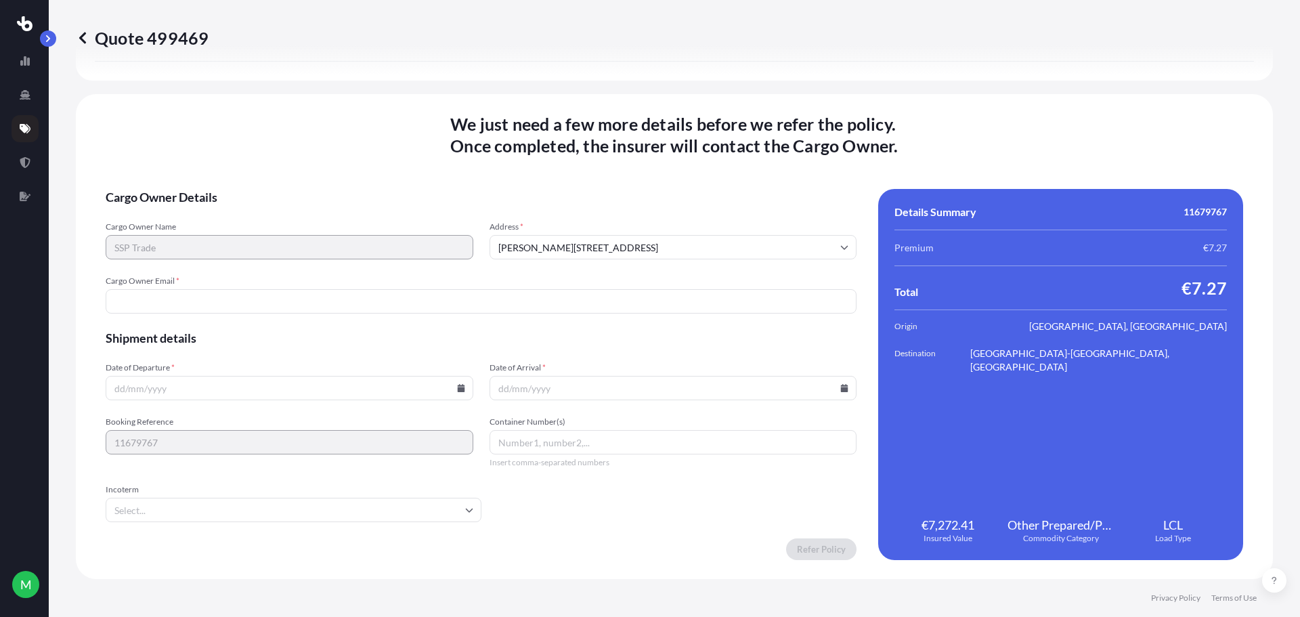
click at [147, 305] on input "Cargo Owner Email *" at bounding box center [481, 301] width 751 height 24
paste input "[PERSON_NAME][EMAIL_ADDRESS][DOMAIN_NAME]>"
type input "[PERSON_NAME][EMAIL_ADDRESS][DOMAIN_NAME]"
click at [457, 389] on icon at bounding box center [460, 388] width 7 height 8
click at [320, 288] on button "26" at bounding box center [320, 293] width 22 height 22
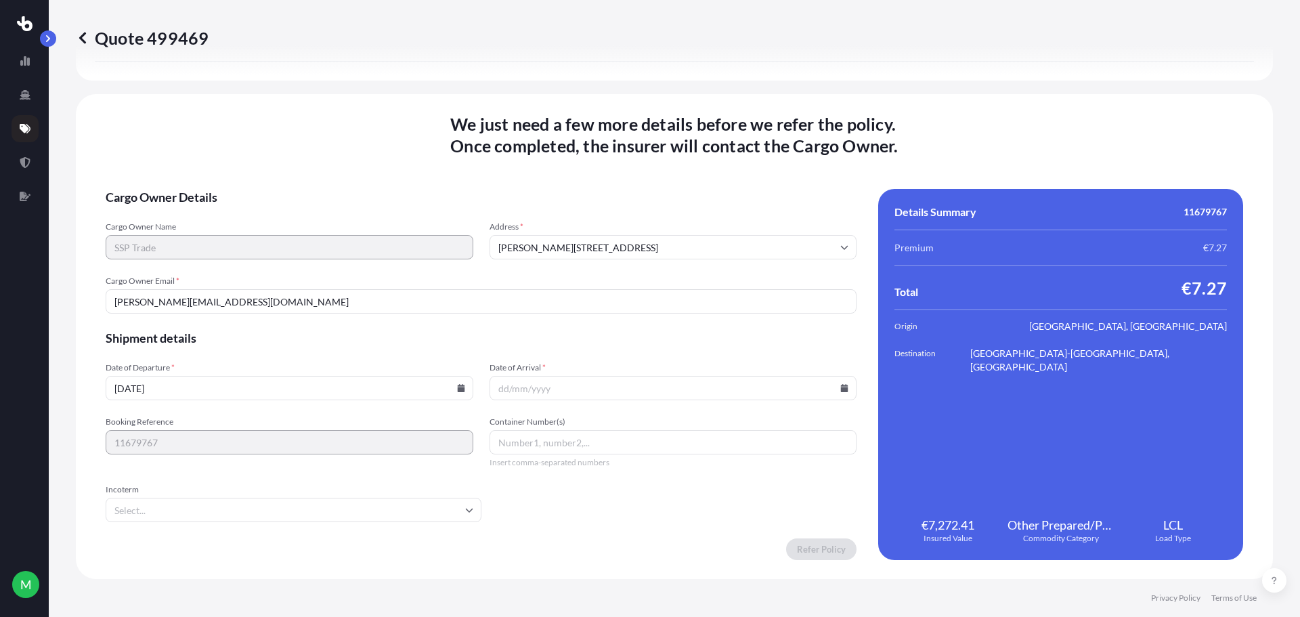
type input "[DATE]"
click at [546, 388] on input "Date of Arrival *" at bounding box center [673, 388] width 368 height 24
click at [841, 389] on icon at bounding box center [844, 388] width 7 height 8
click at [608, 317] on button "30" at bounding box center [605, 319] width 22 height 22
type input "[DATE]"
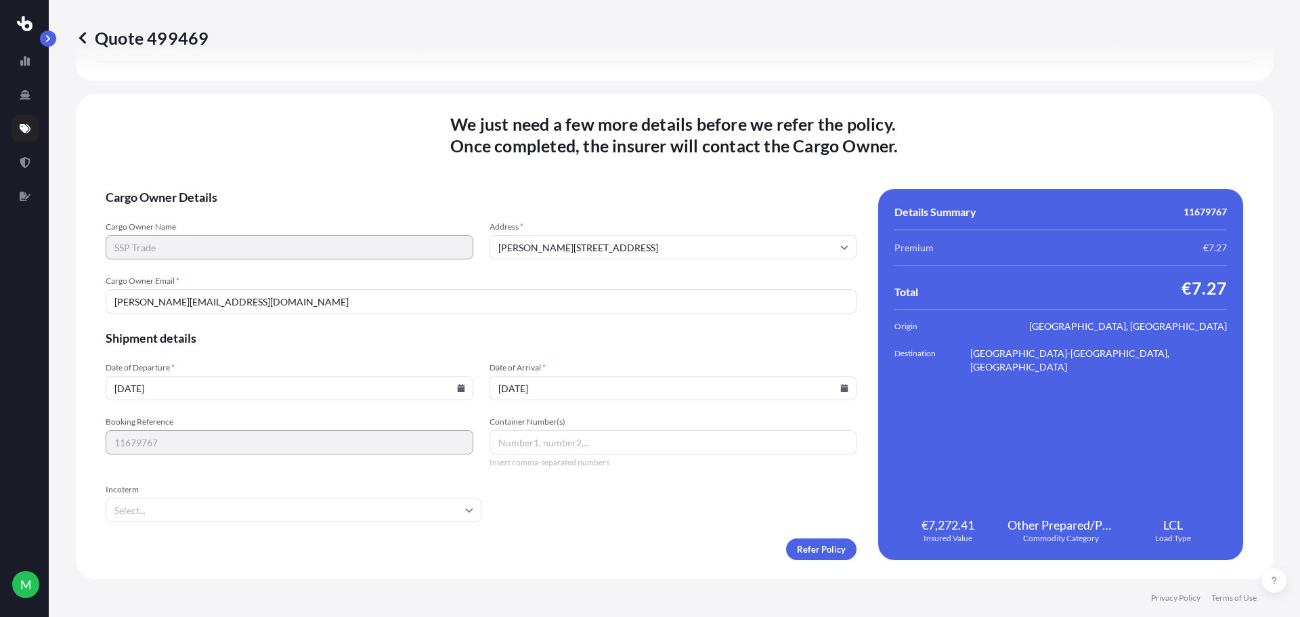
click at [427, 507] on input "Incoterm" at bounding box center [294, 510] width 376 height 24
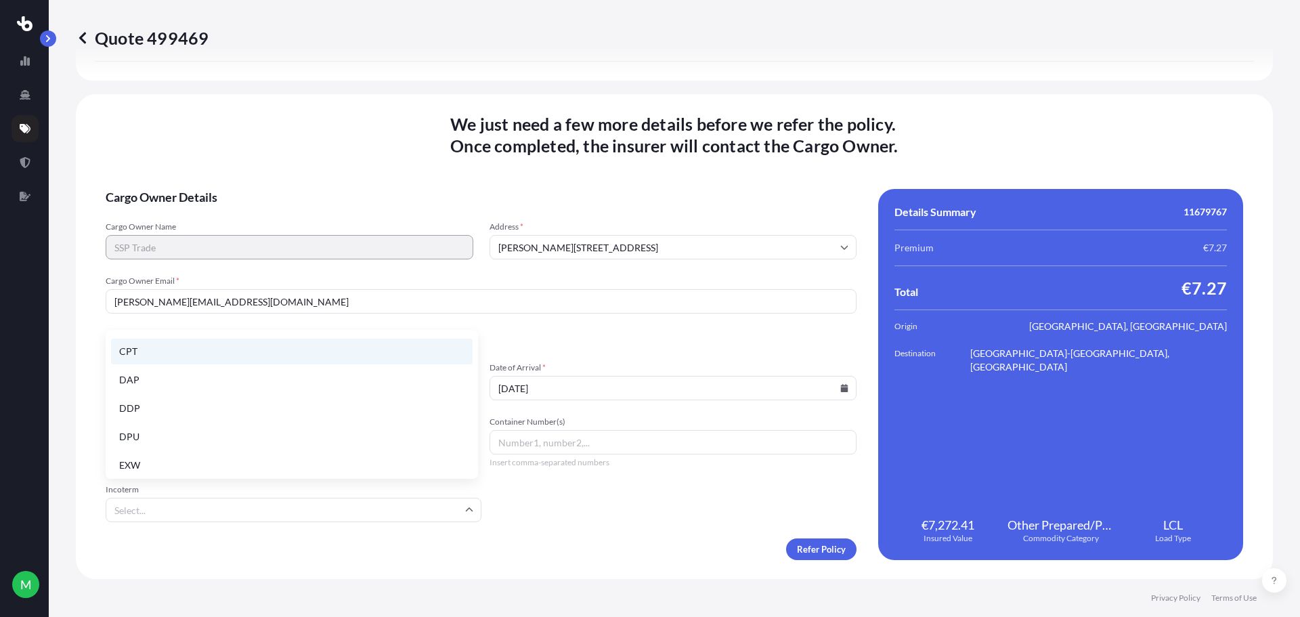
scroll to position [172, 0]
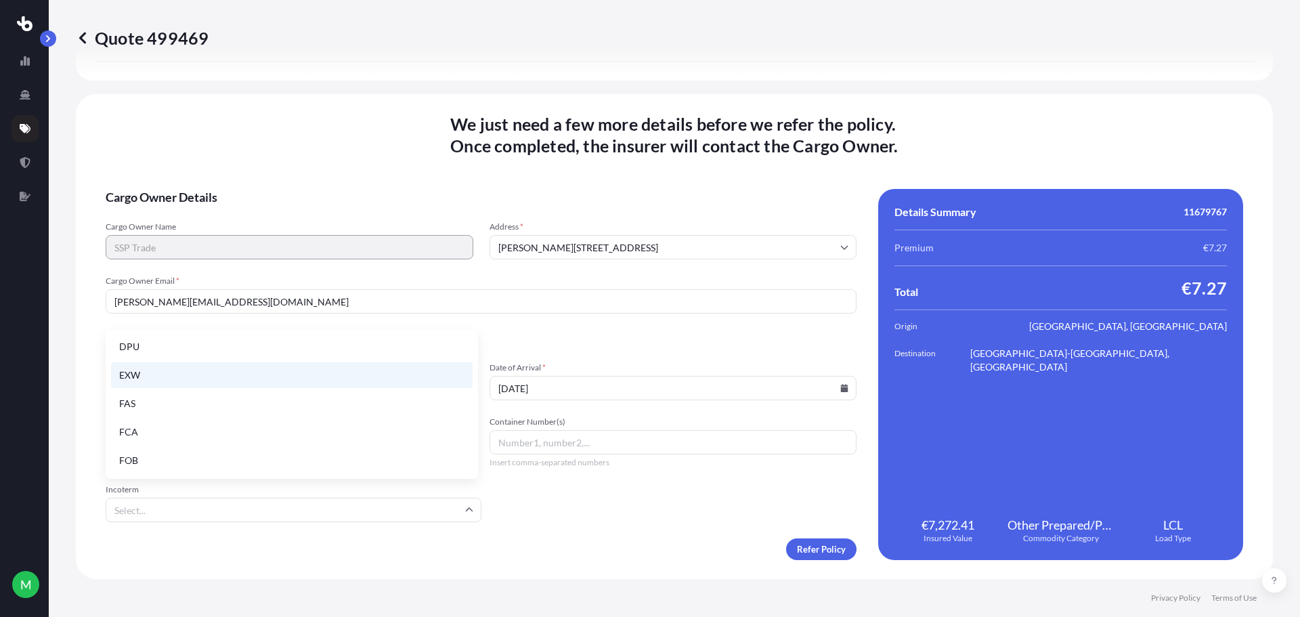
click at [209, 379] on li "EXW" at bounding box center [292, 375] width 362 height 26
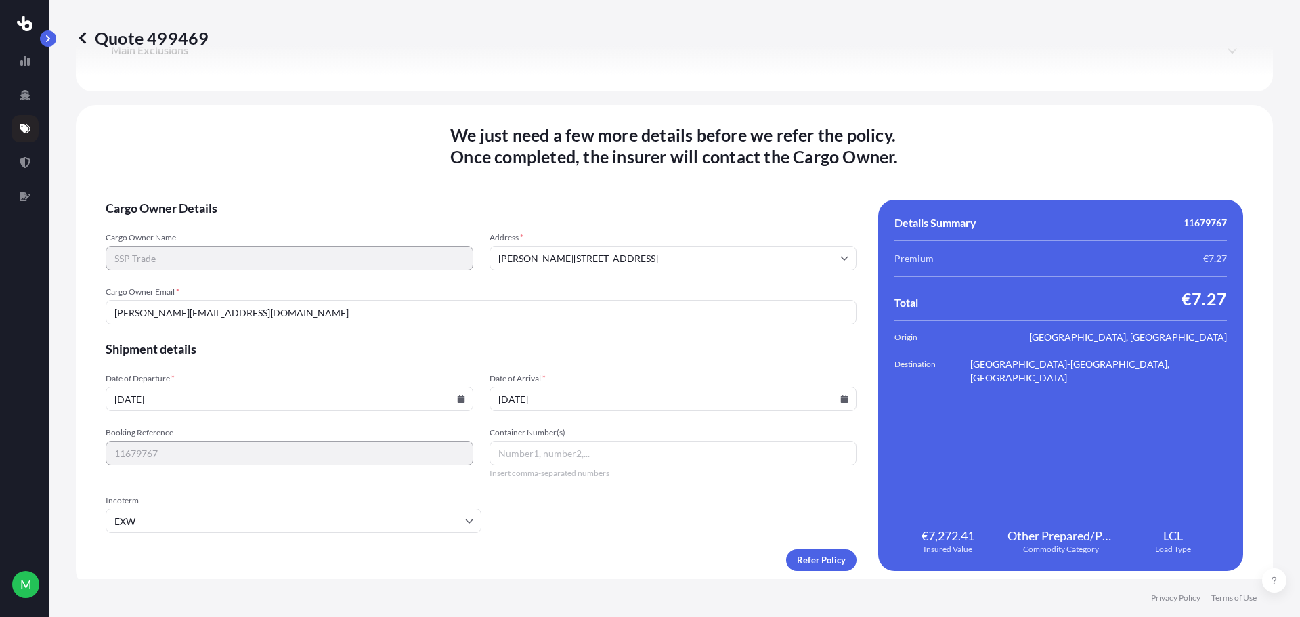
scroll to position [1654, 0]
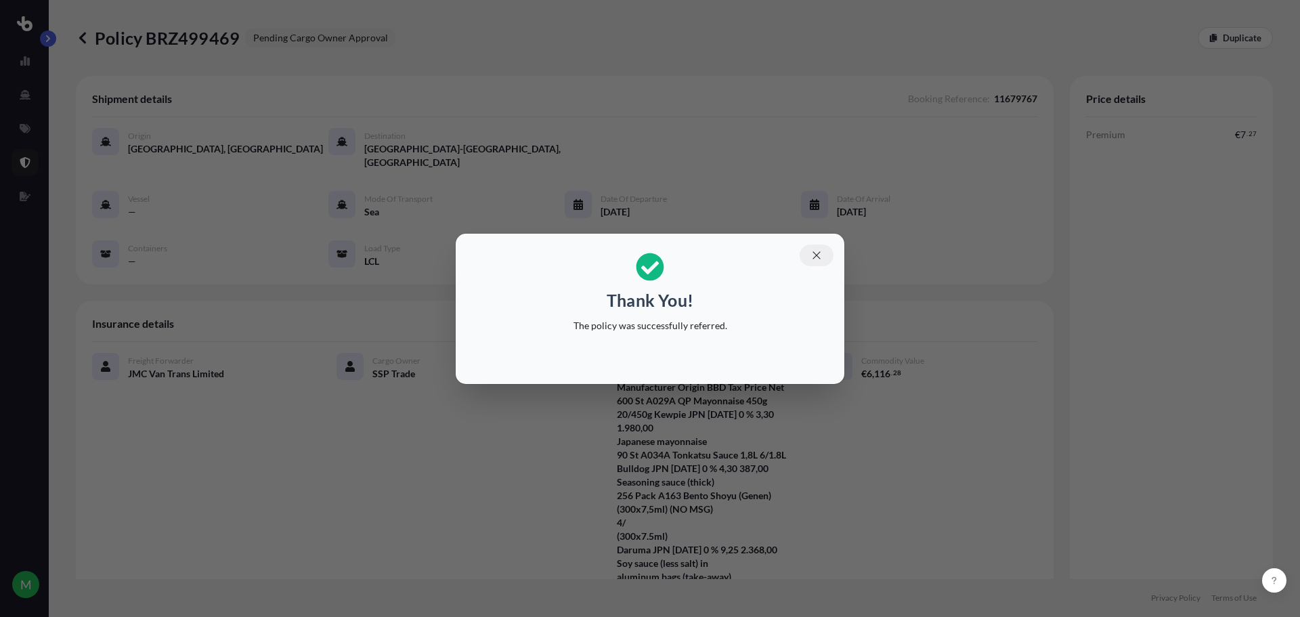
click at [816, 252] on icon "button" at bounding box center [816, 255] width 12 height 12
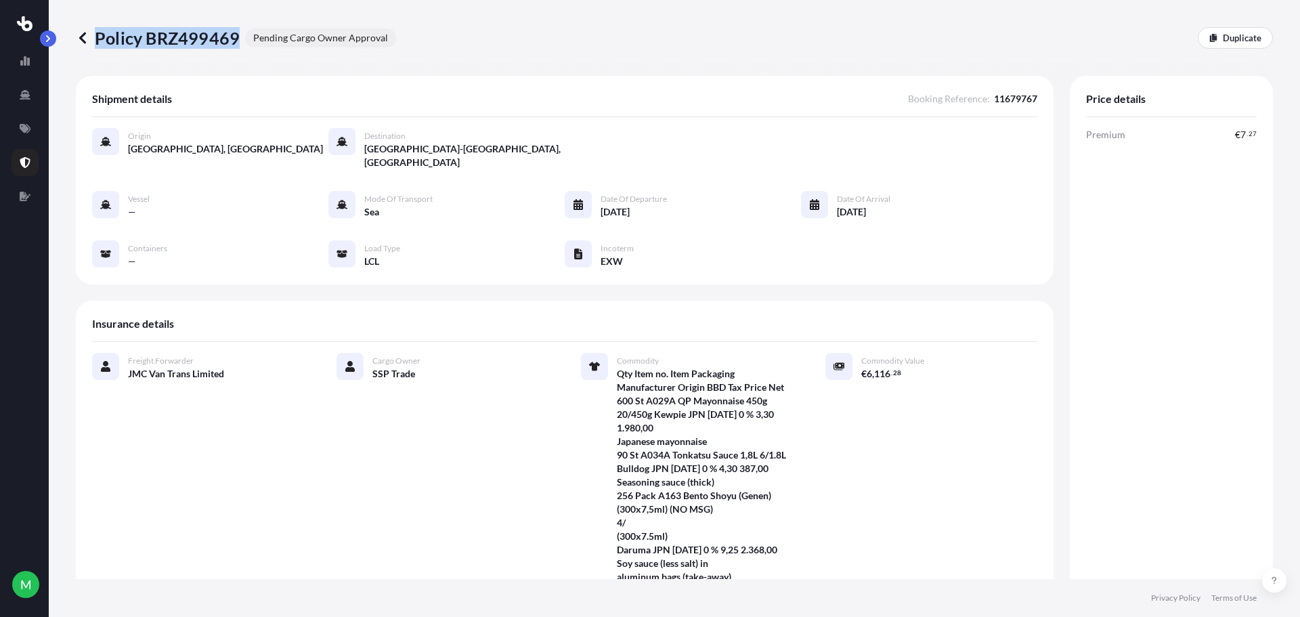
drag, startPoint x: 235, startPoint y: 37, endPoint x: 100, endPoint y: 41, distance: 135.5
click at [100, 41] on p "Policy BRZ499469" at bounding box center [158, 38] width 164 height 22
copy p "Policy BRZ499469"
click at [110, 42] on p "Policy BRZ499469" at bounding box center [158, 38] width 164 height 22
drag, startPoint x: 95, startPoint y: 39, endPoint x: 240, endPoint y: 40, distance: 144.9
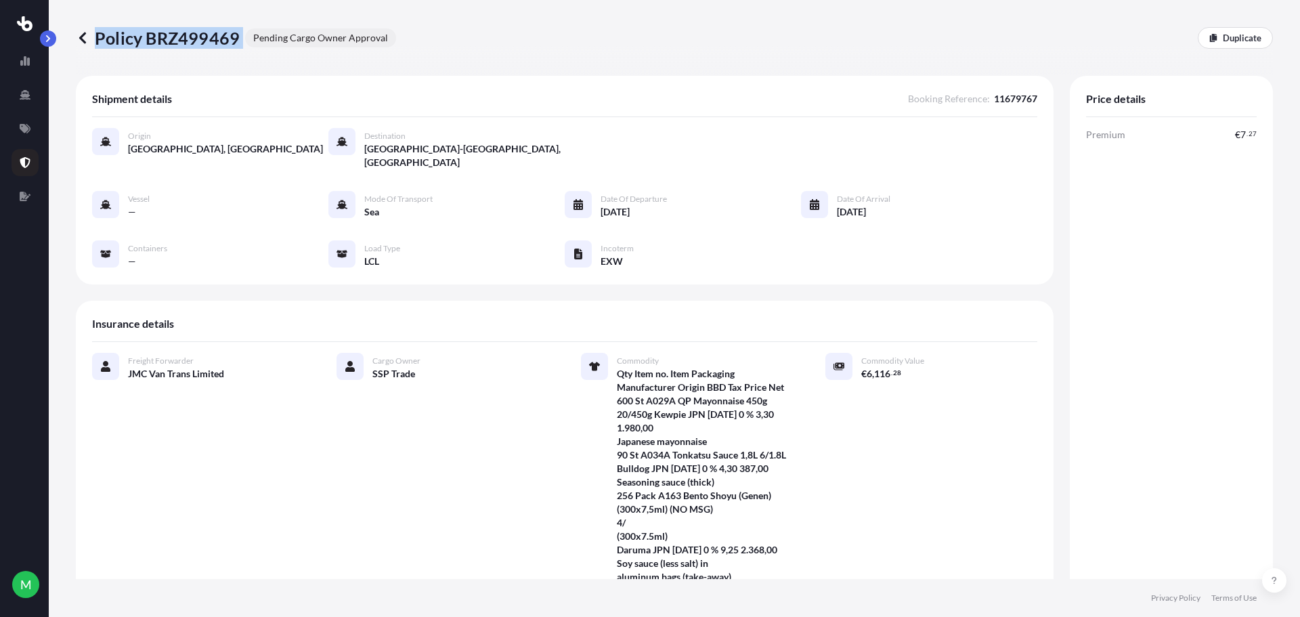
click at [240, 40] on div "Policy BRZ499469 Pending Cargo Owner Approval" at bounding box center [236, 38] width 320 height 22
copy p "Policy BRZ499469"
click at [81, 30] on link at bounding box center [83, 38] width 14 height 22
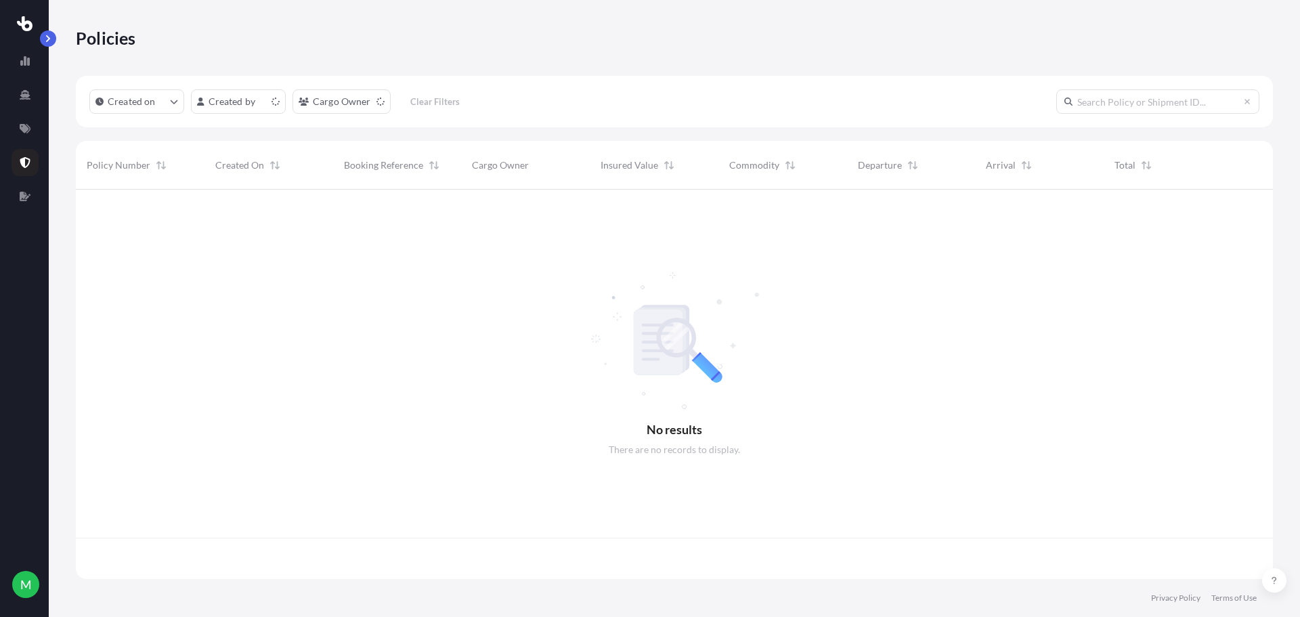
scroll to position [387, 1187]
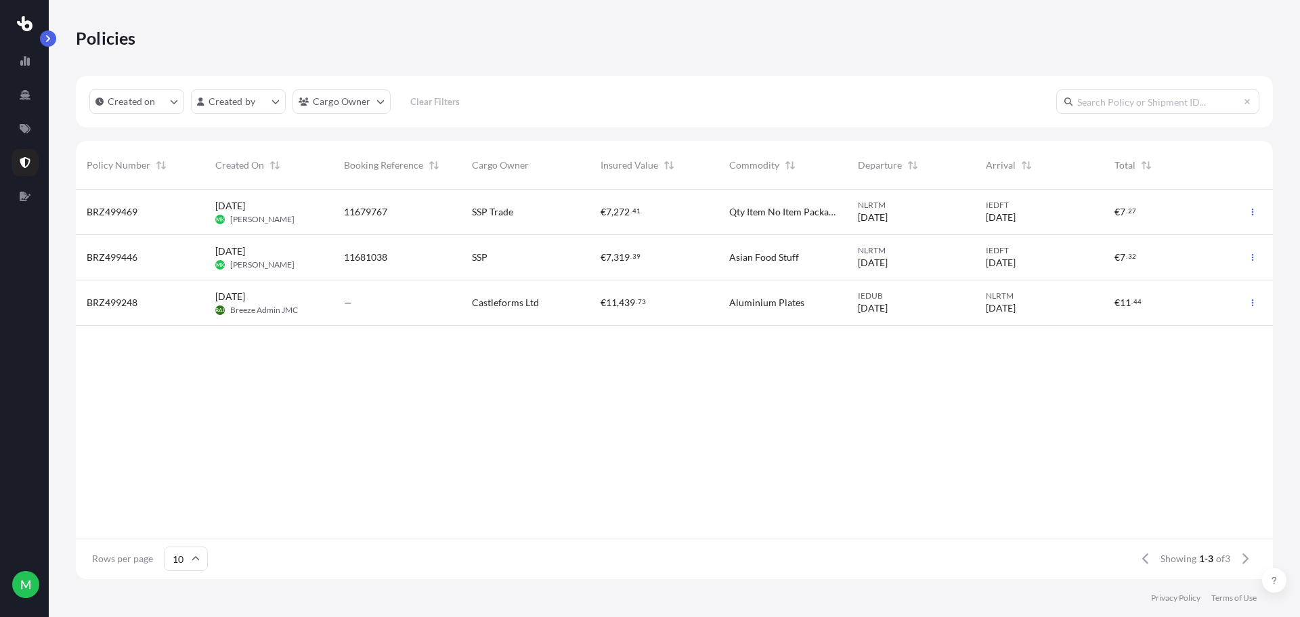
click at [117, 213] on span "BRZ499469" at bounding box center [112, 212] width 51 height 14
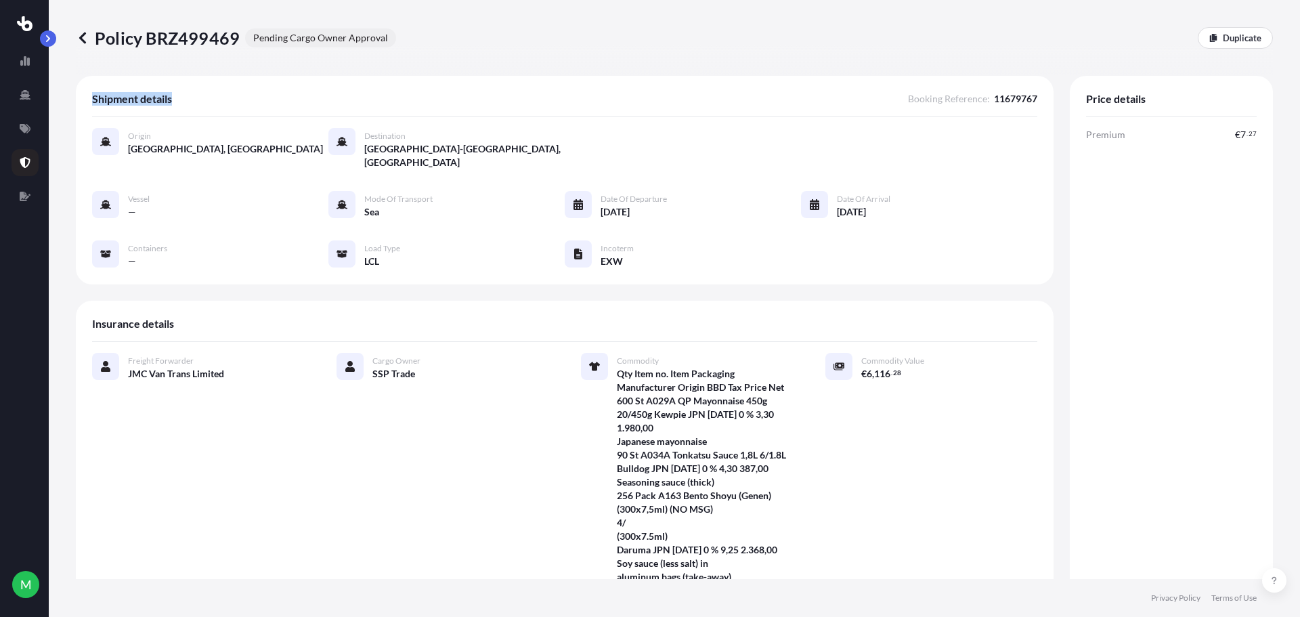
drag, startPoint x: 181, startPoint y: 100, endPoint x: 90, endPoint y: 101, distance: 90.7
click at [90, 101] on div "Shipment details Booking Reference : 11679767 Origin [GEOGRAPHIC_DATA], [GEOGRA…" at bounding box center [565, 180] width 978 height 209
drag, startPoint x: 235, startPoint y: 37, endPoint x: 99, endPoint y: 46, distance: 136.4
click at [99, 46] on p "Policy BRZ499469" at bounding box center [158, 38] width 164 height 22
copy p "Policy BRZ499469"
